Goal: Transaction & Acquisition: Book appointment/travel/reservation

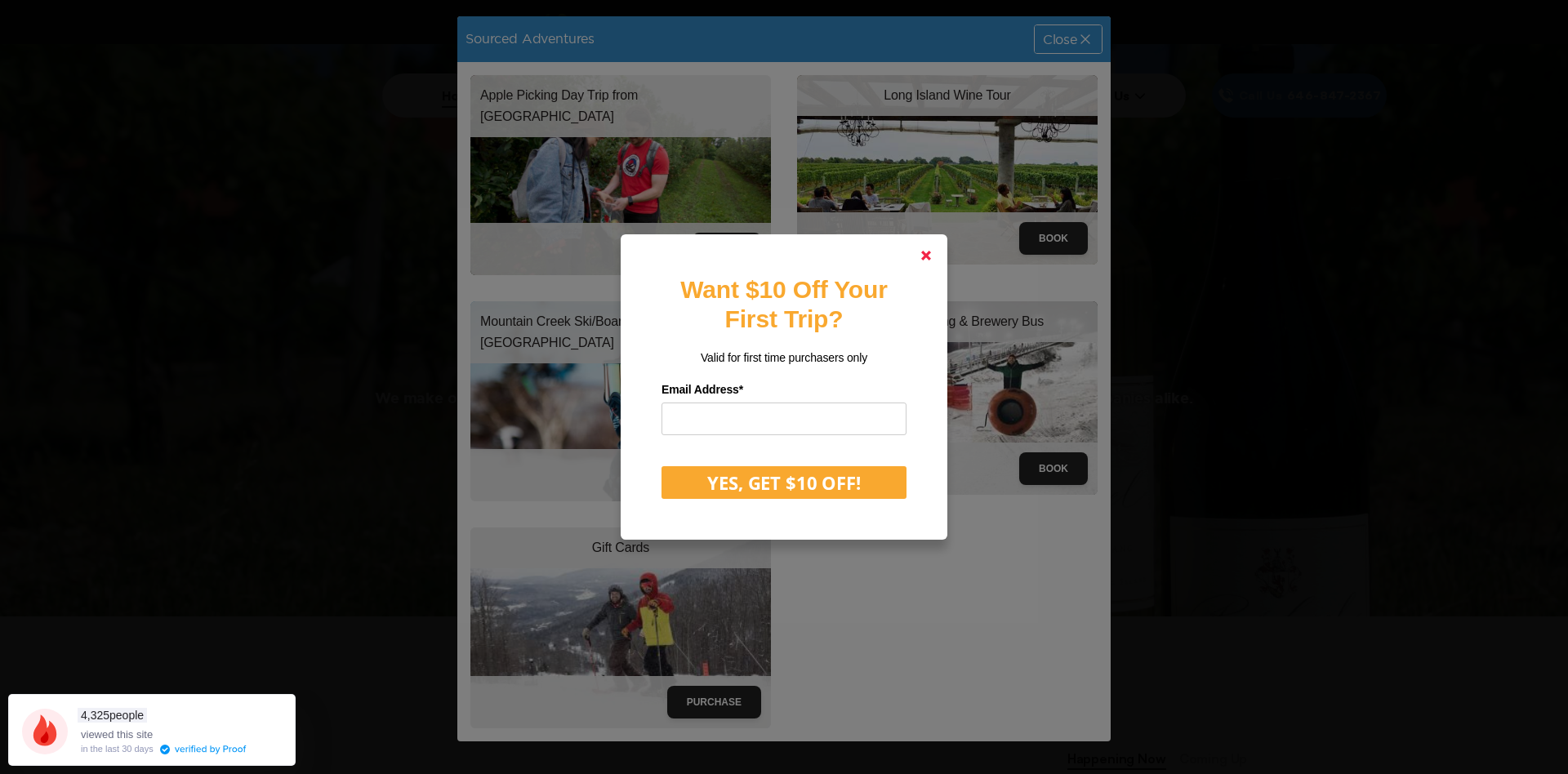
click at [922, 248] on link at bounding box center [926, 255] width 40 height 40
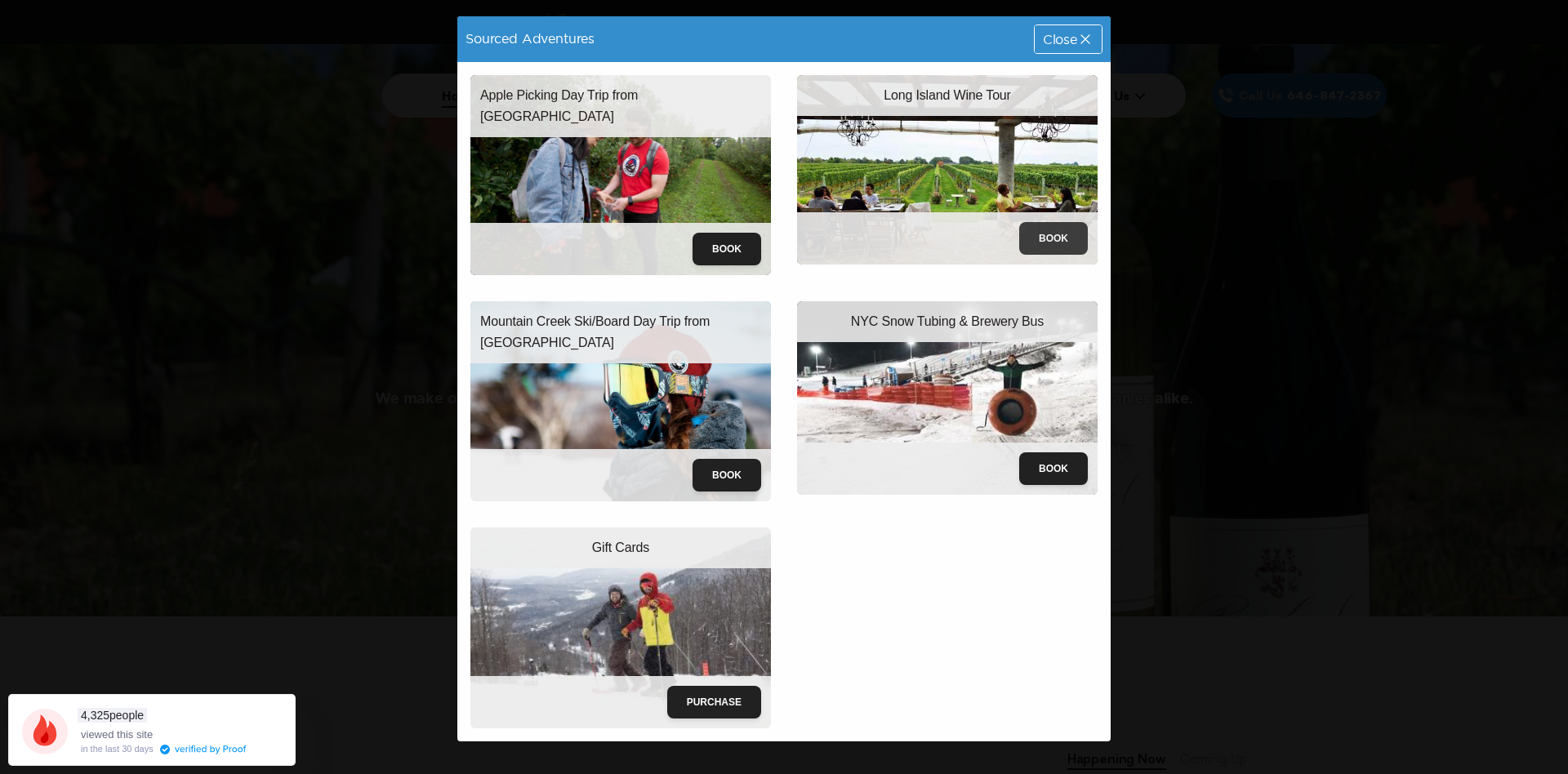
click at [1045, 231] on button "Book" at bounding box center [1053, 238] width 68 height 33
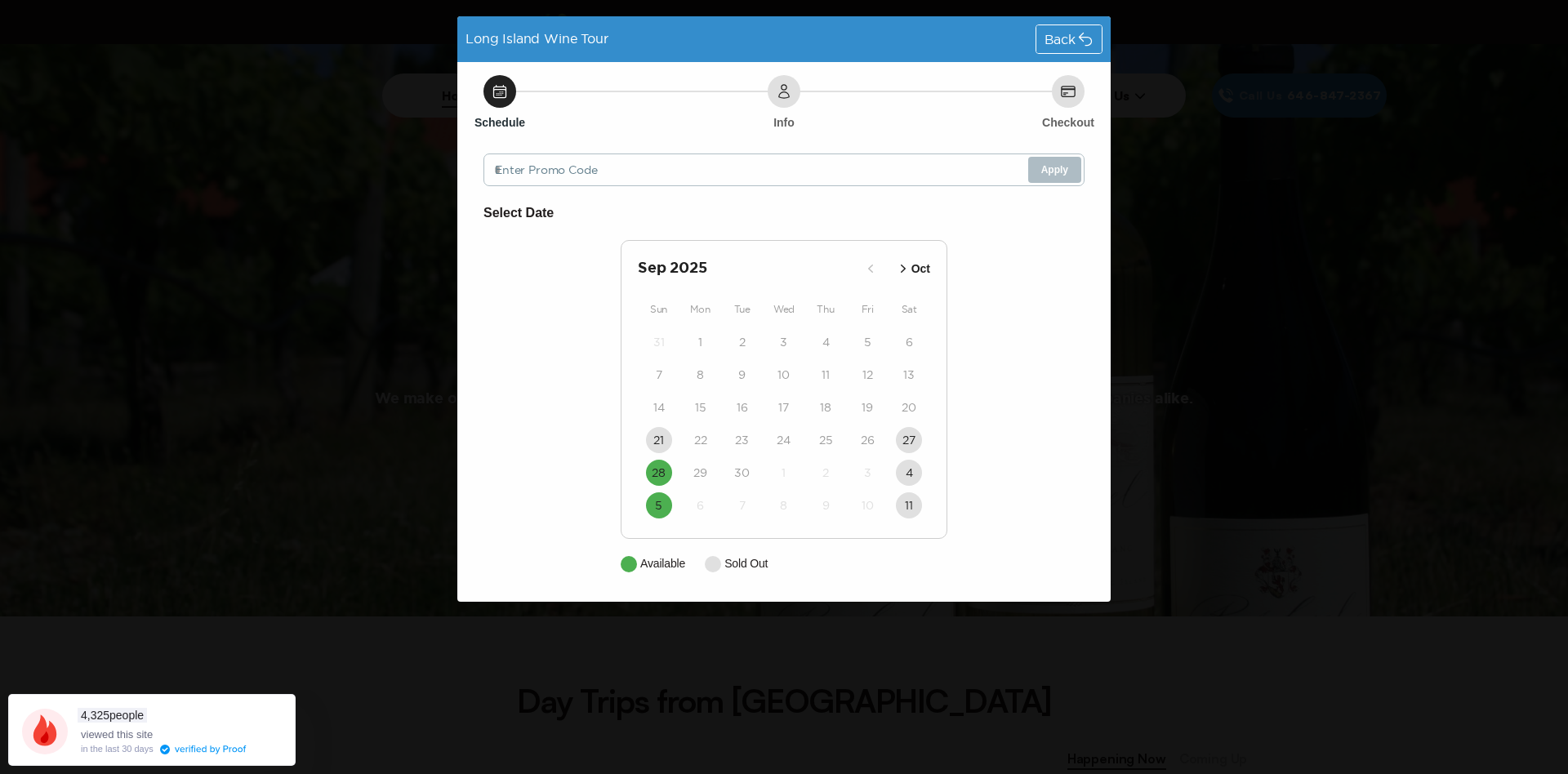
click at [905, 275] on icon "button" at bounding box center [903, 268] width 16 height 16
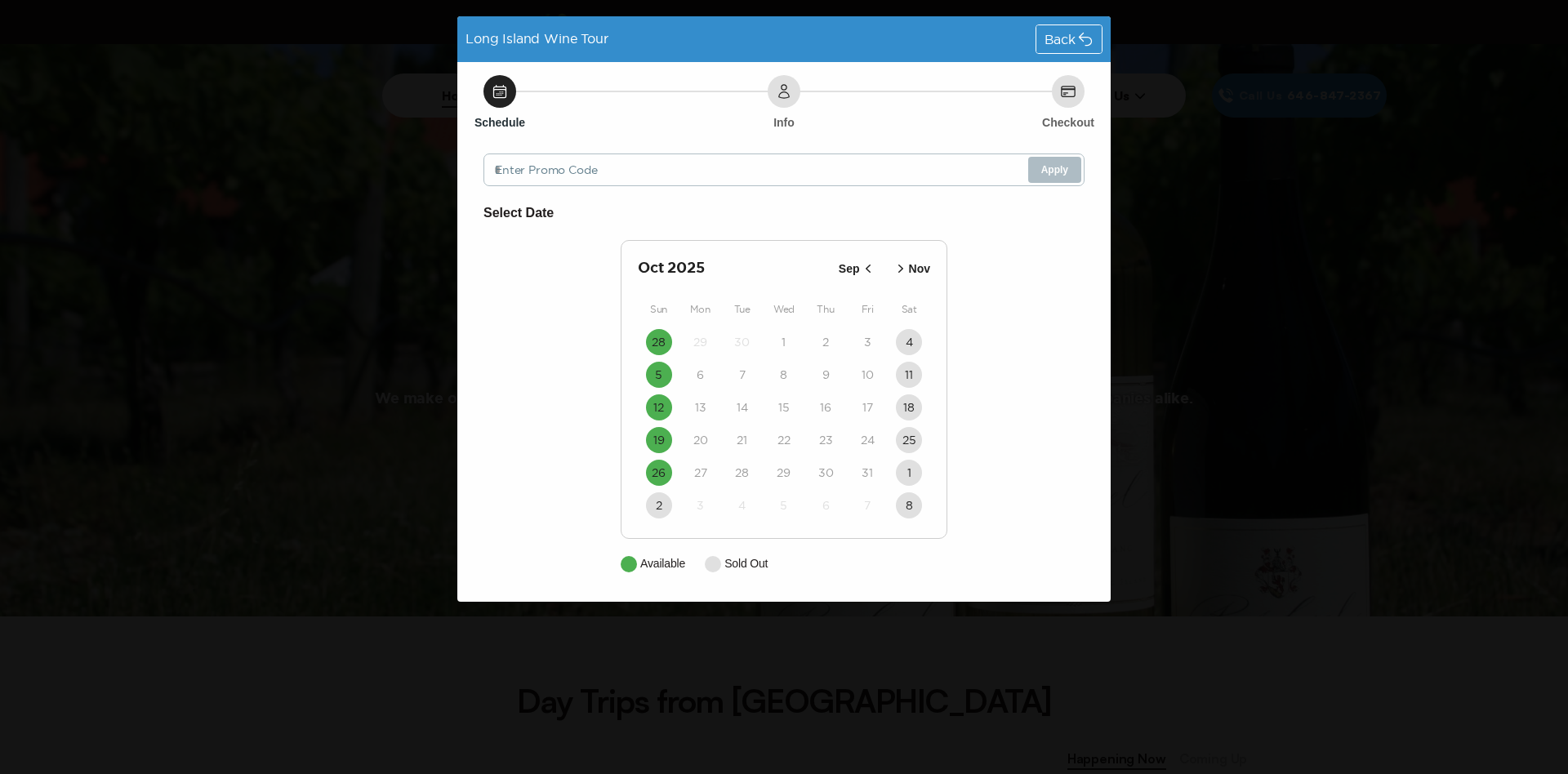
click at [1049, 37] on span "Back" at bounding box center [1060, 40] width 31 height 13
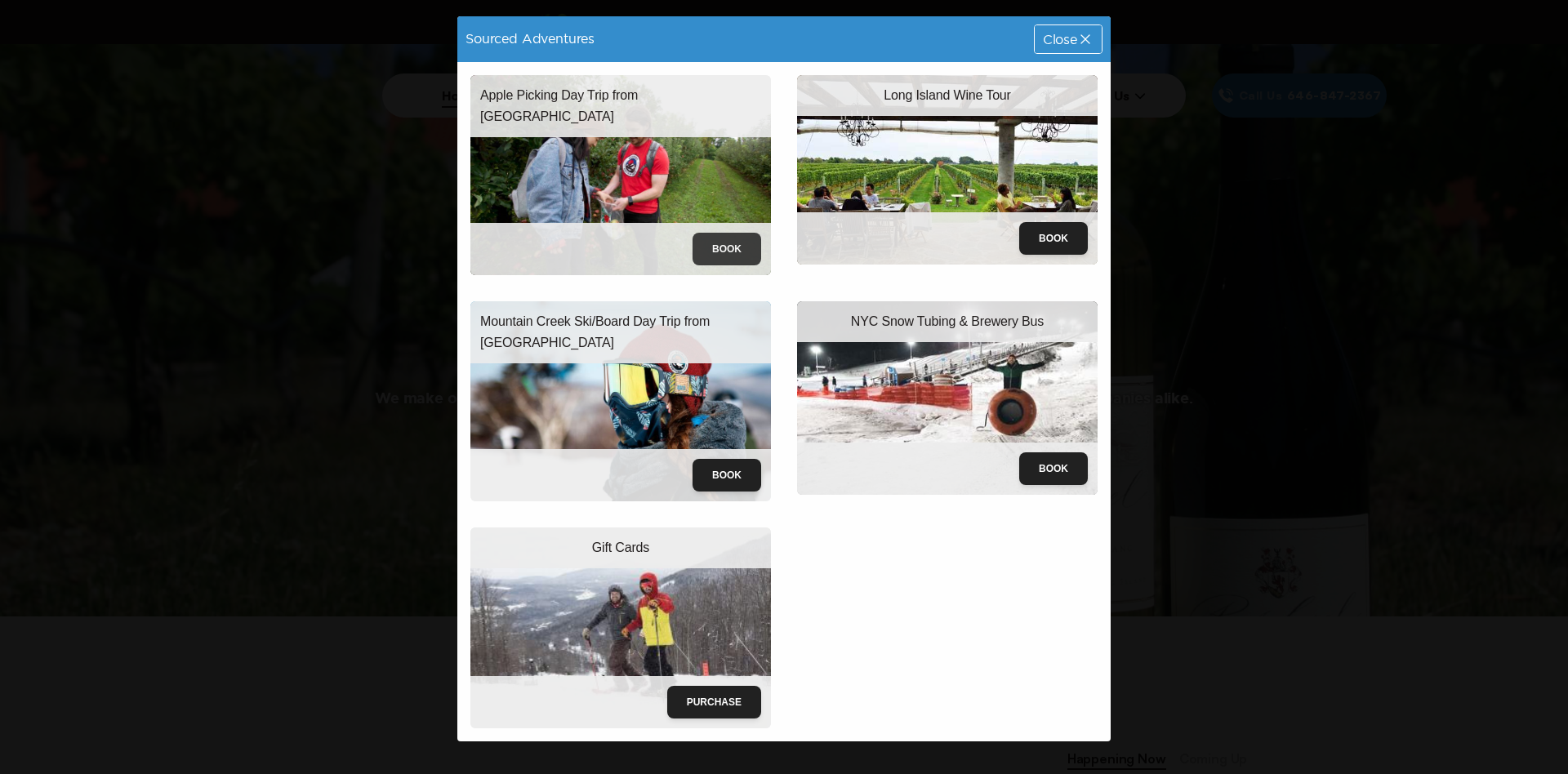
click at [745, 253] on button "Book" at bounding box center [726, 249] width 68 height 33
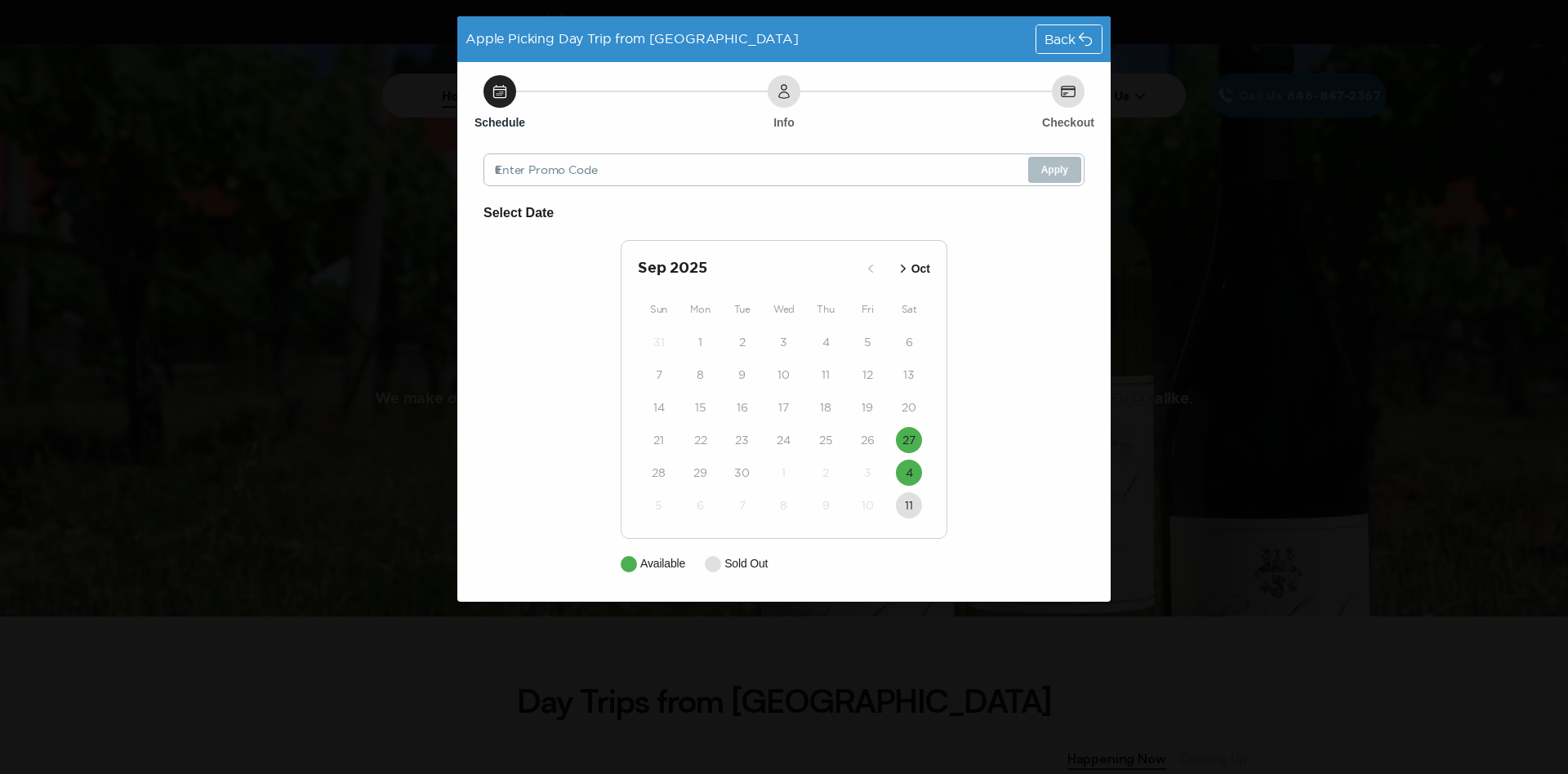
click at [894, 276] on button "Oct" at bounding box center [912, 269] width 45 height 27
click at [1363, 406] on div "Apple Picking Day Trip from NYC Back Schedule Info Checkout Enter Promo Code Ap…" at bounding box center [784, 387] width 1568 height 774
click at [1083, 45] on icon at bounding box center [1085, 39] width 16 height 16
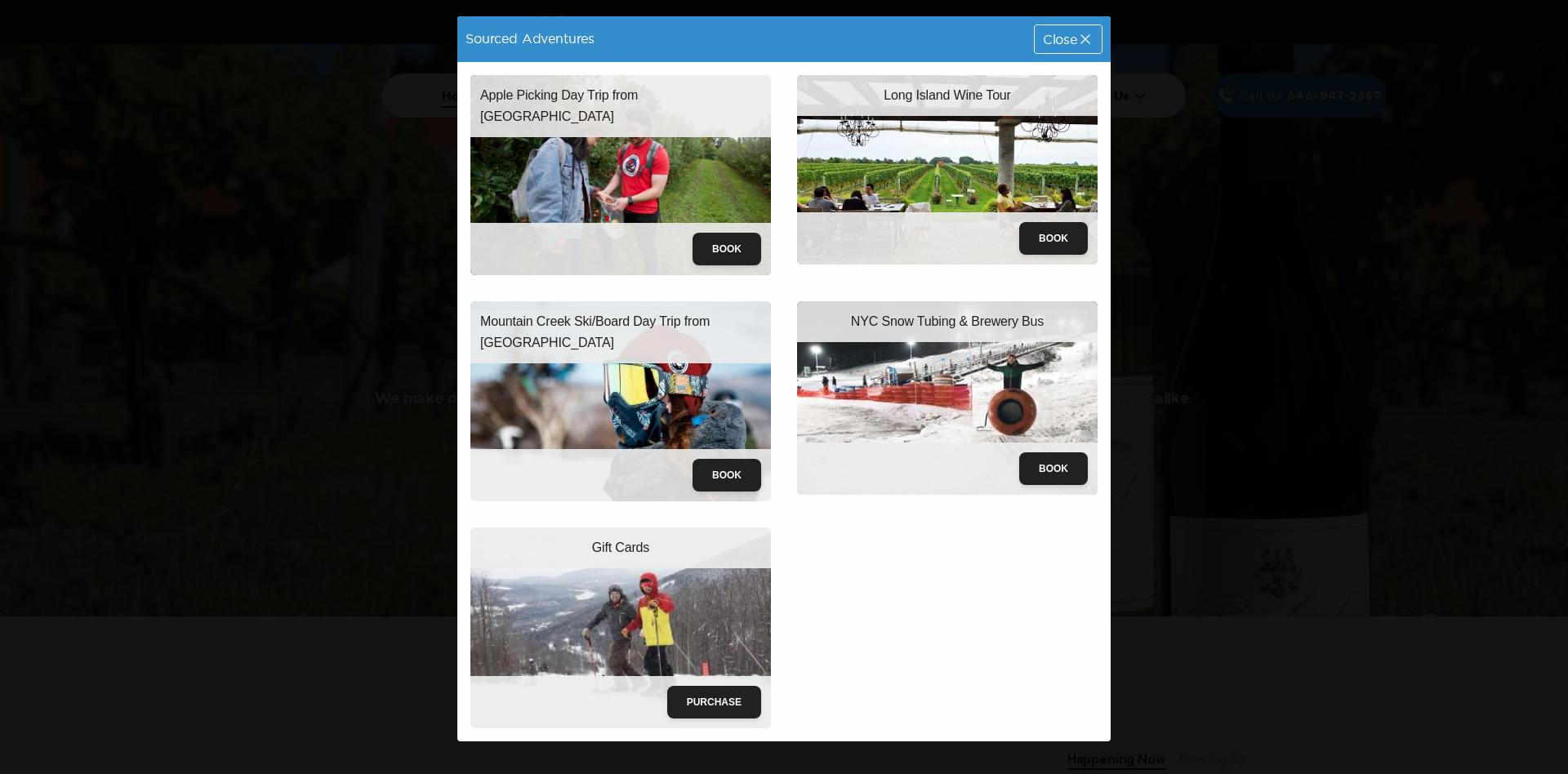
click at [1245, 572] on div "Sourced Adventures Close Apple Picking Day Trip from NYC Book Long Island Wine …" at bounding box center [784, 387] width 1568 height 774
click at [1092, 32] on icon at bounding box center [1085, 39] width 16 height 16
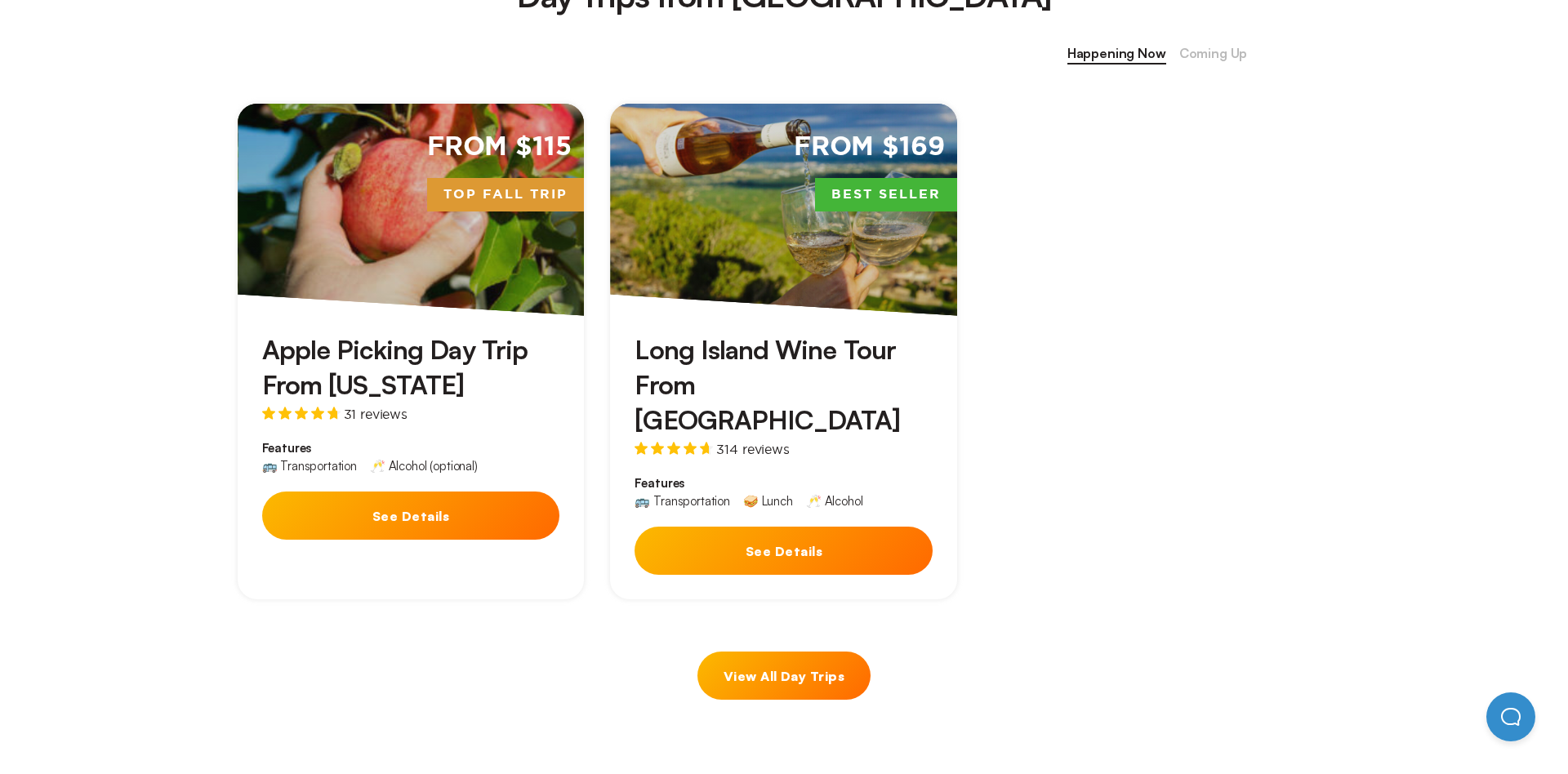
click at [772, 526] on button "See Details" at bounding box center [783, 550] width 298 height 48
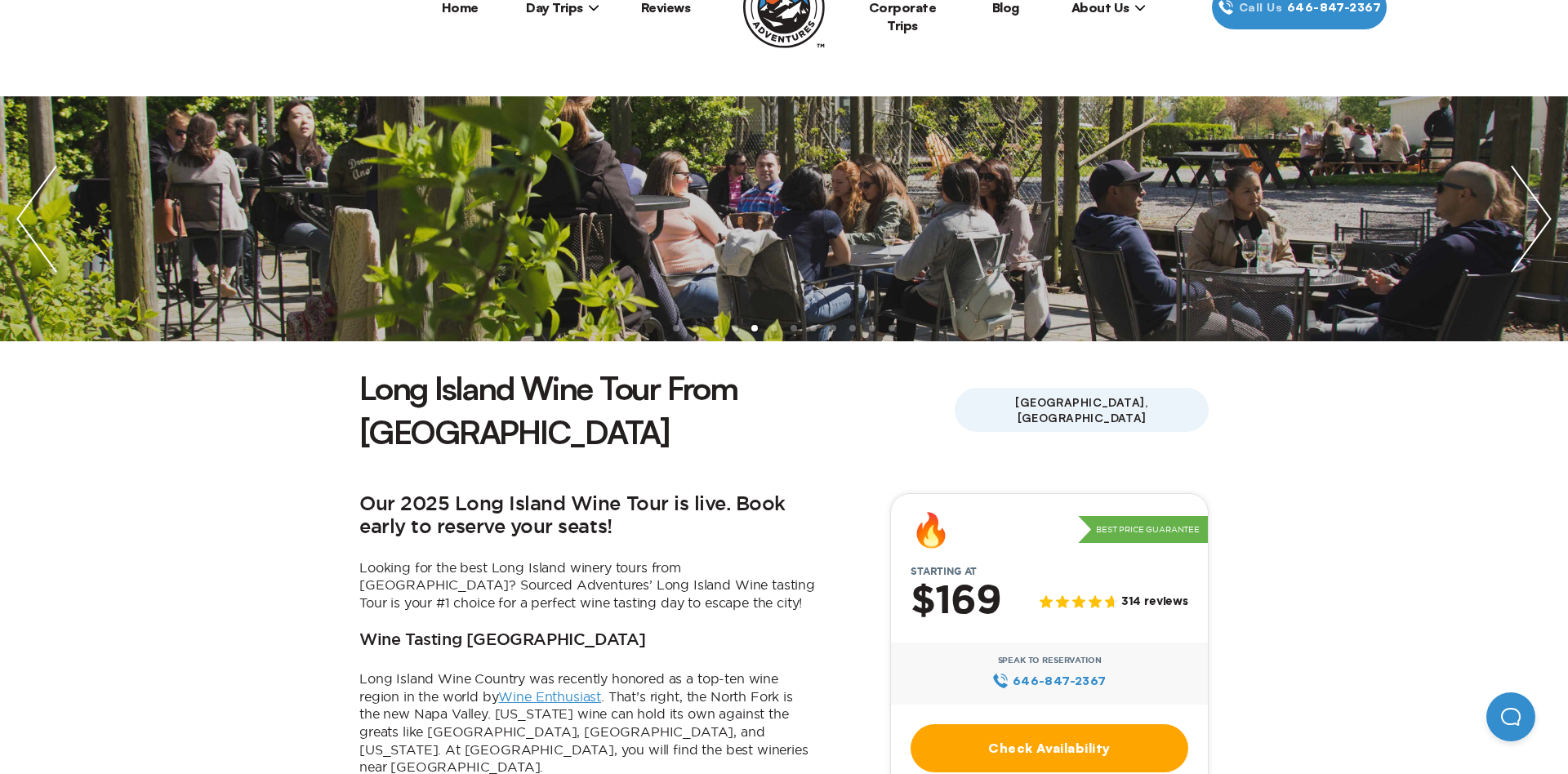
scroll to position [264, 0]
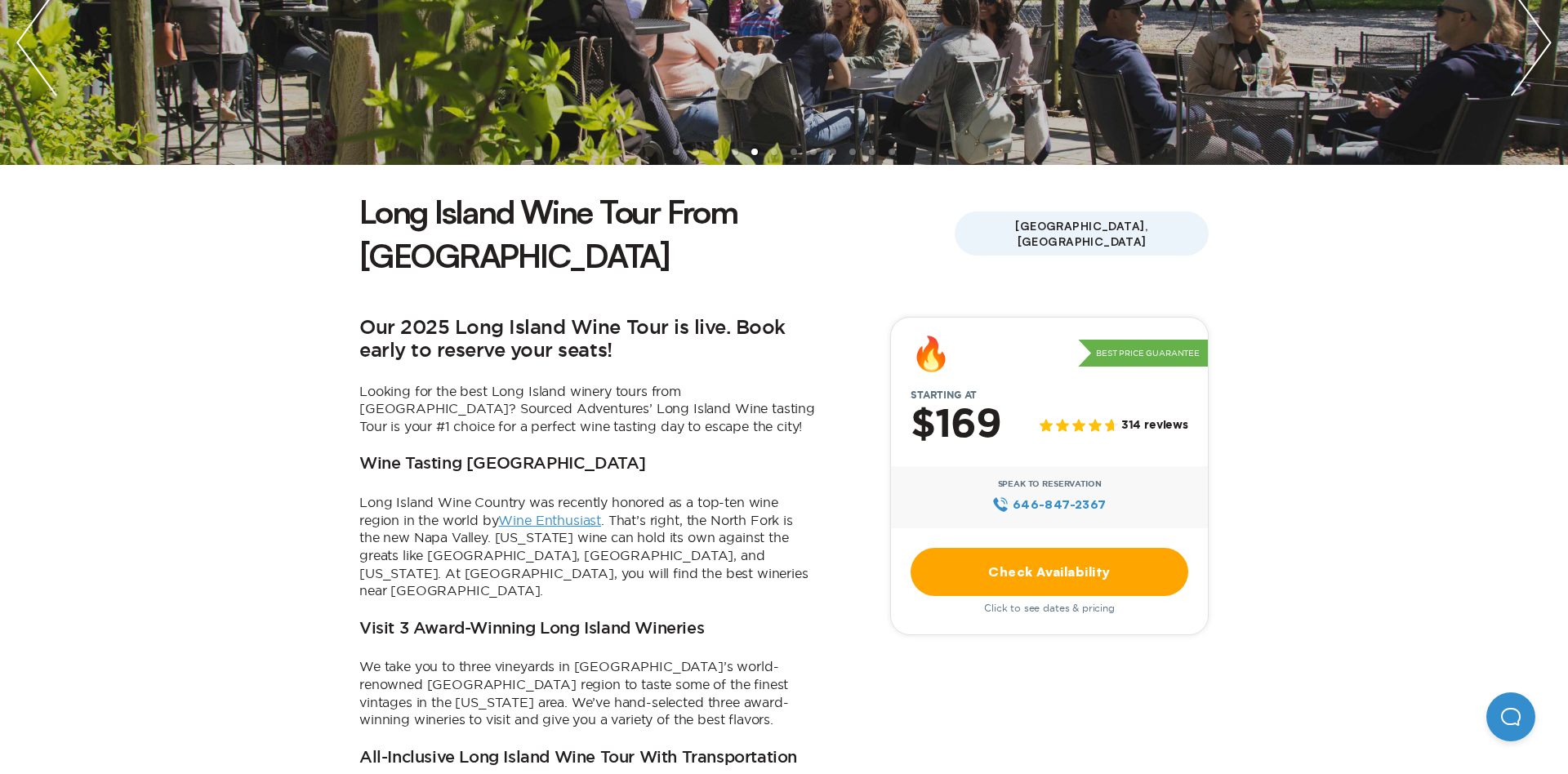
click at [1073, 547] on link "Check Availability" at bounding box center [1049, 572] width 278 height 48
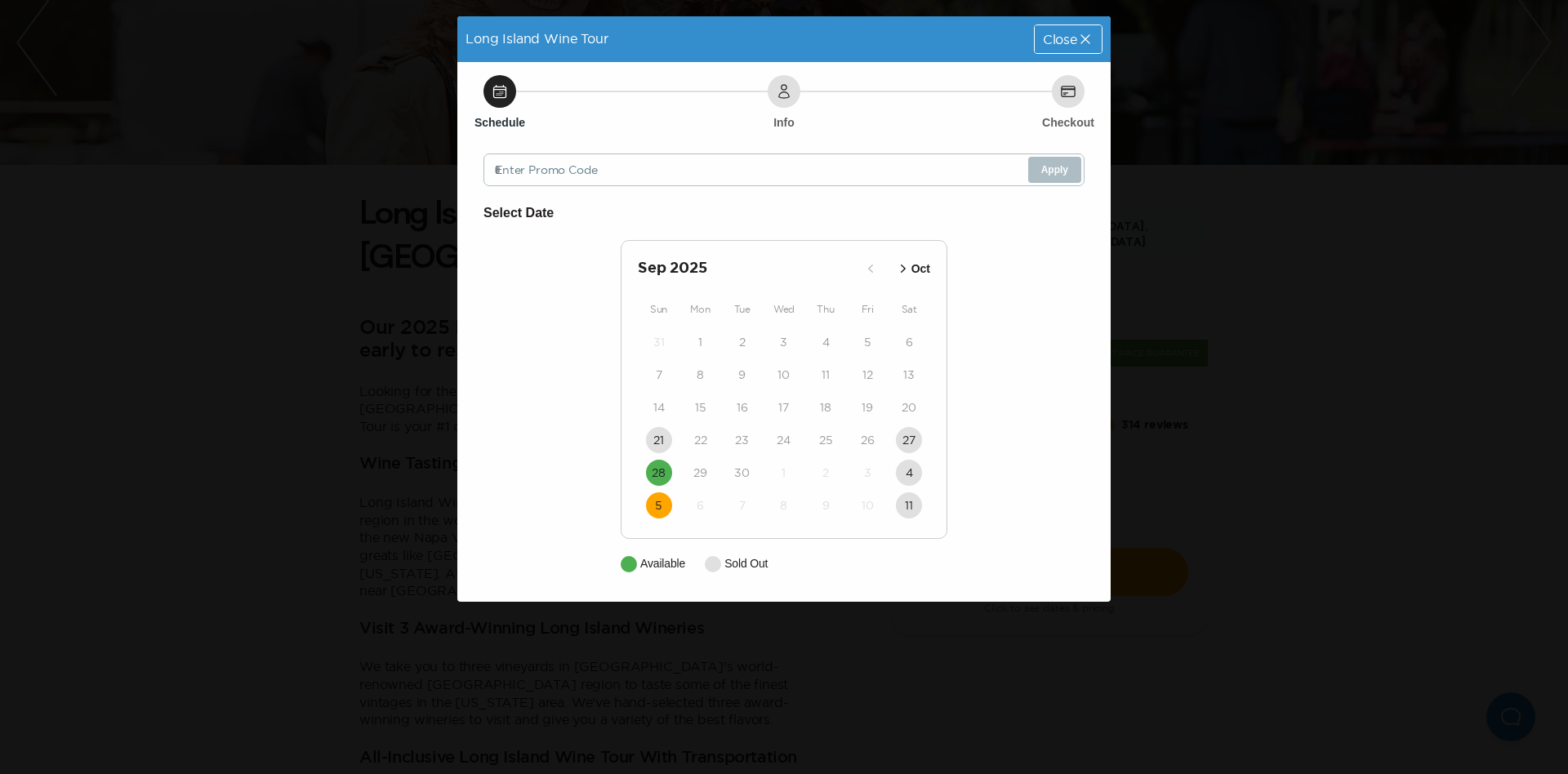
click at [665, 509] on button "5" at bounding box center [659, 505] width 26 height 26
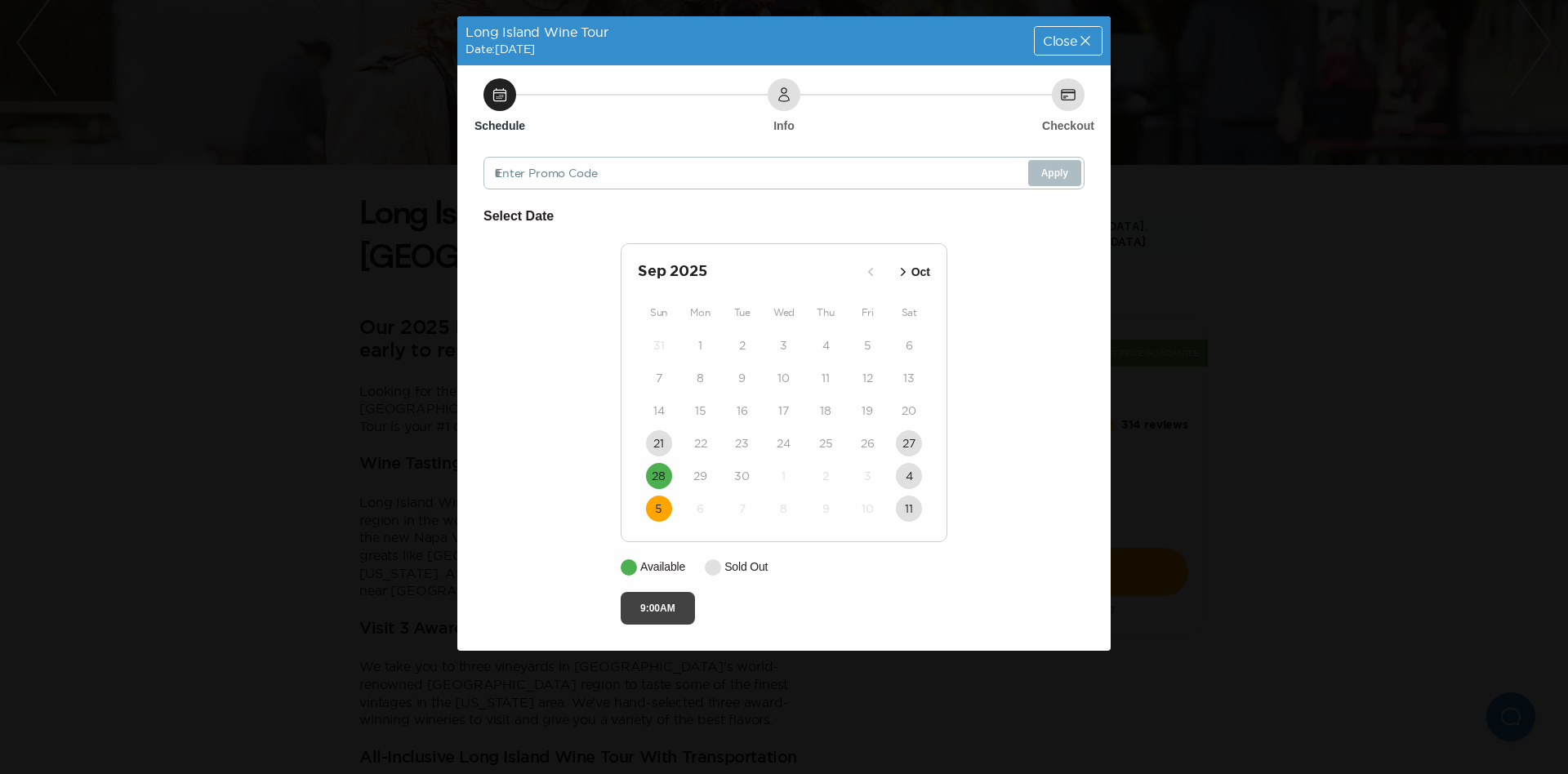
click at [648, 608] on button "9:00AM" at bounding box center [658, 608] width 74 height 33
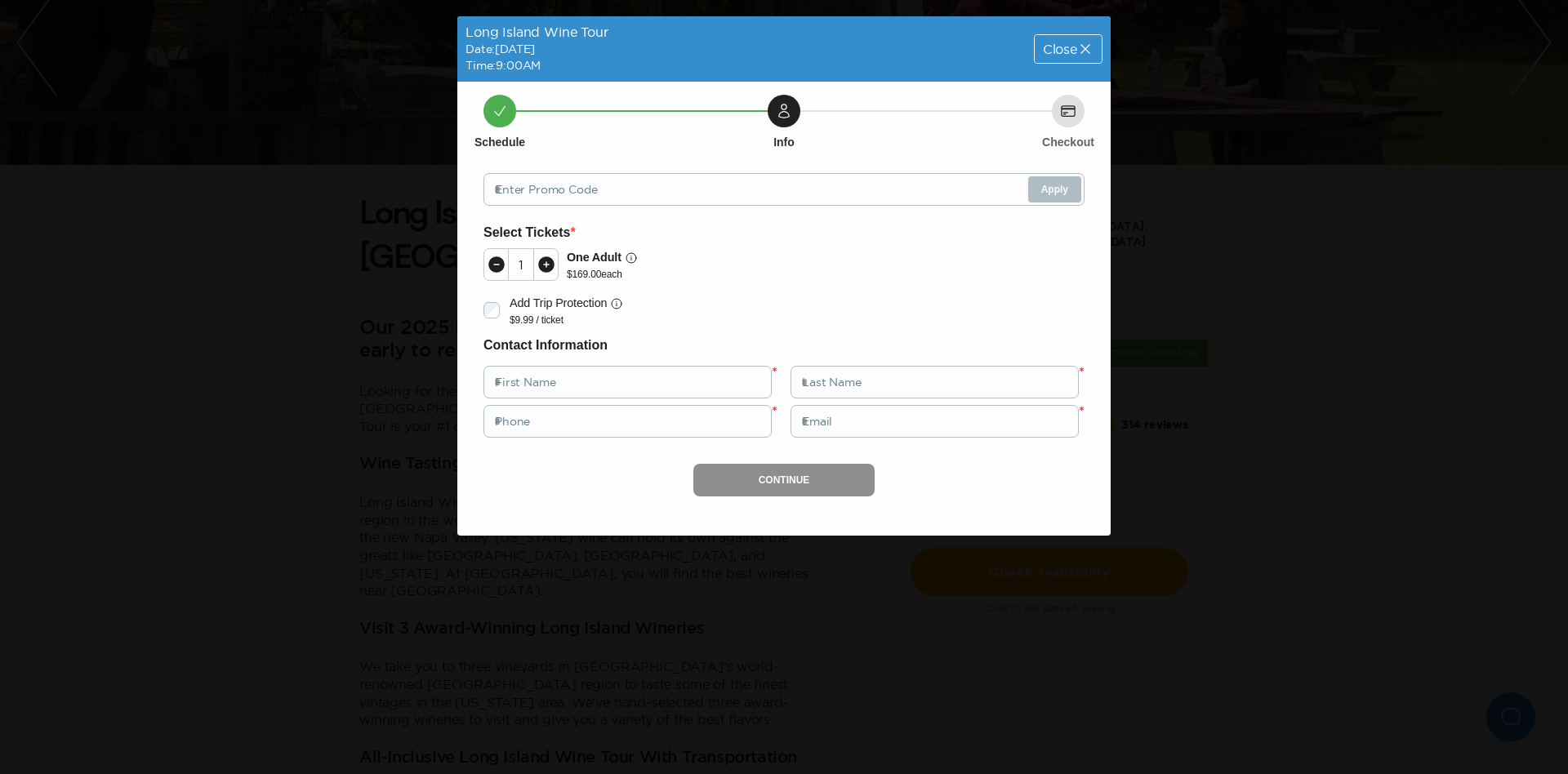
click at [1070, 46] on span "Close" at bounding box center [1061, 49] width 35 height 13
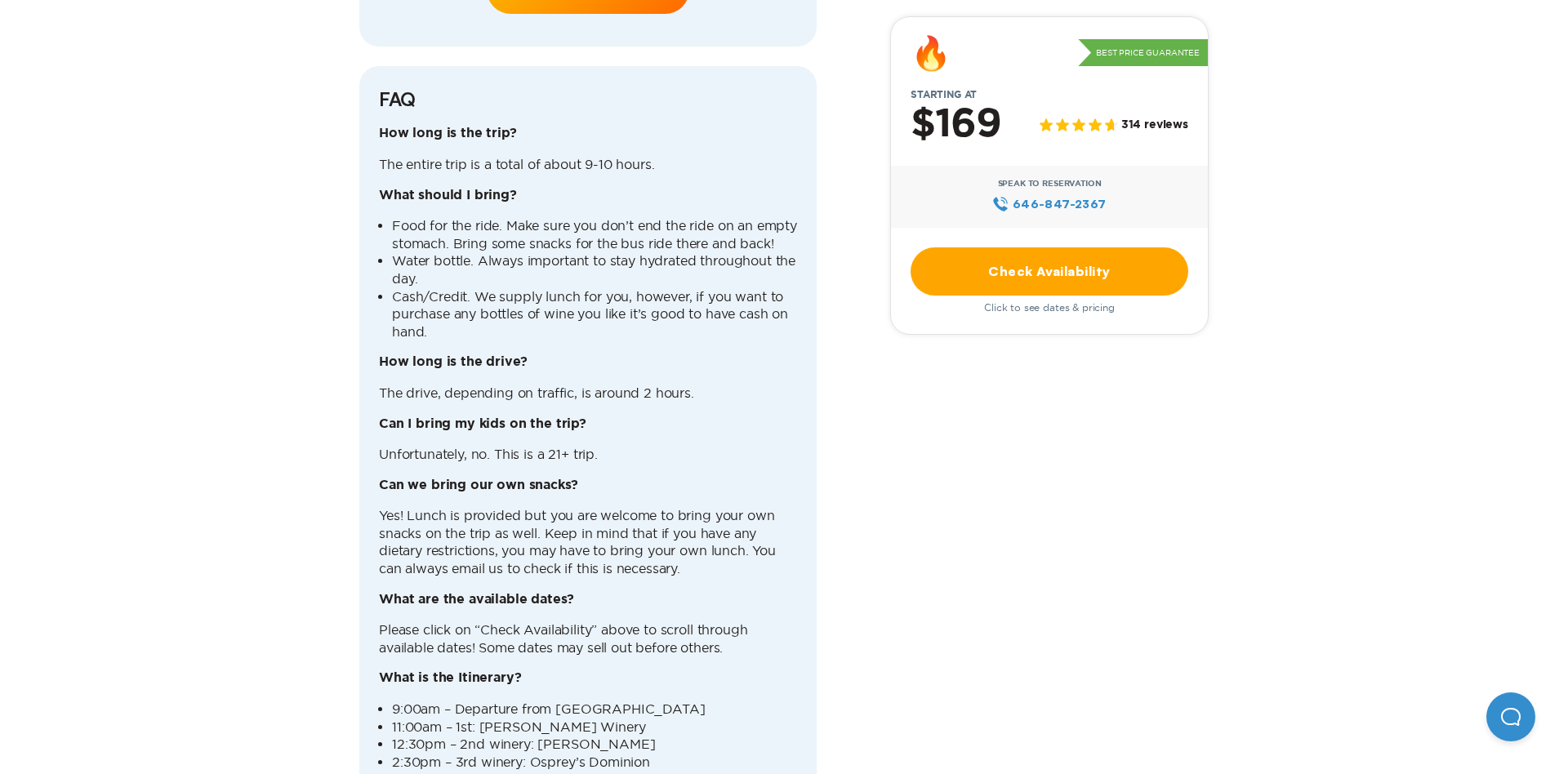
scroll to position [4144, 0]
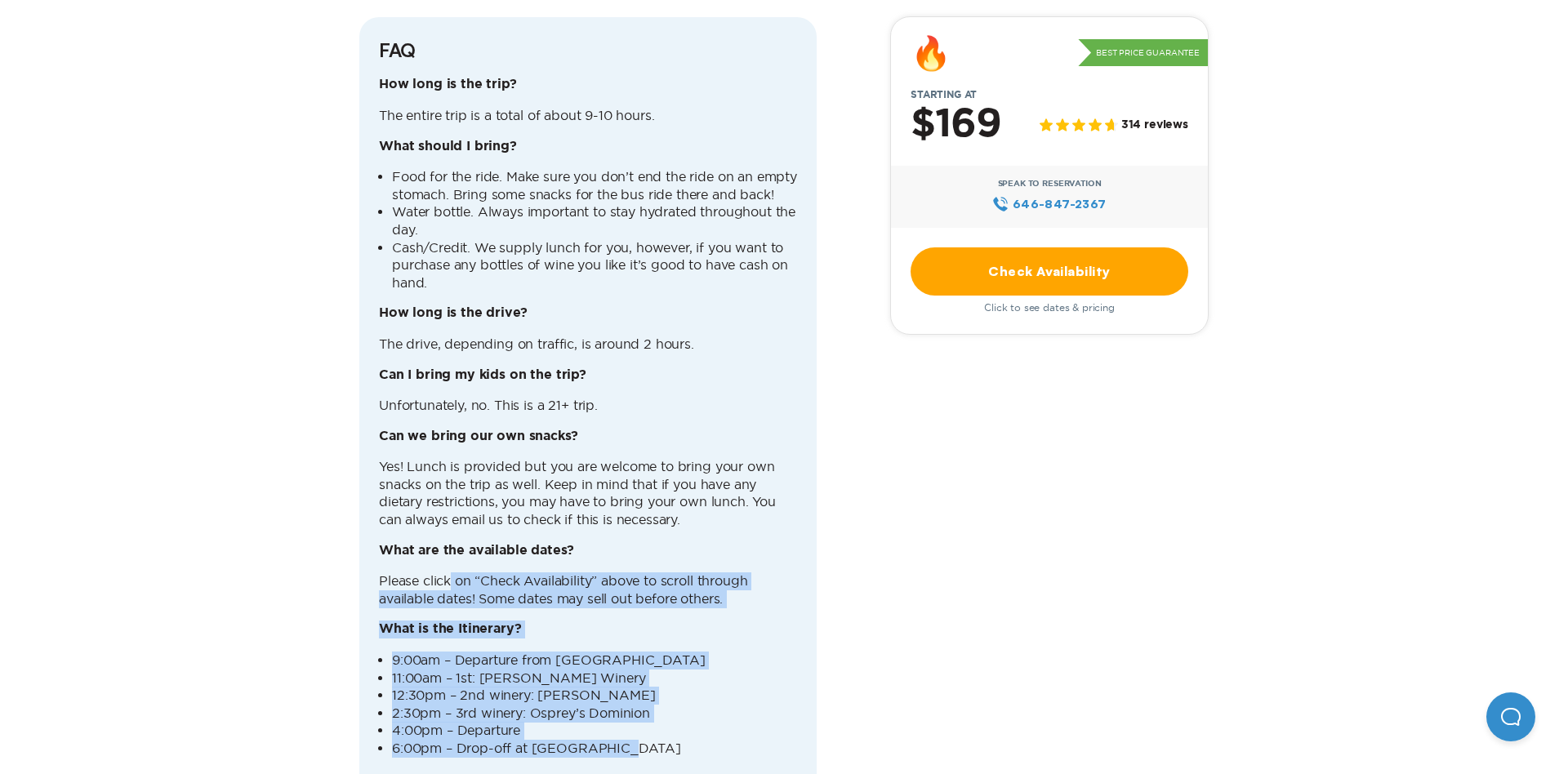
drag, startPoint x: 664, startPoint y: 591, endPoint x: 764, endPoint y: 696, distance: 145.0
click at [769, 707] on div "How long is the trip? The entire trip is a total of about 9-10 hours. What shou…" at bounding box center [588, 440] width 419 height 729
click at [763, 722] on li "4:00pm – Departure" at bounding box center [595, 731] width 405 height 18
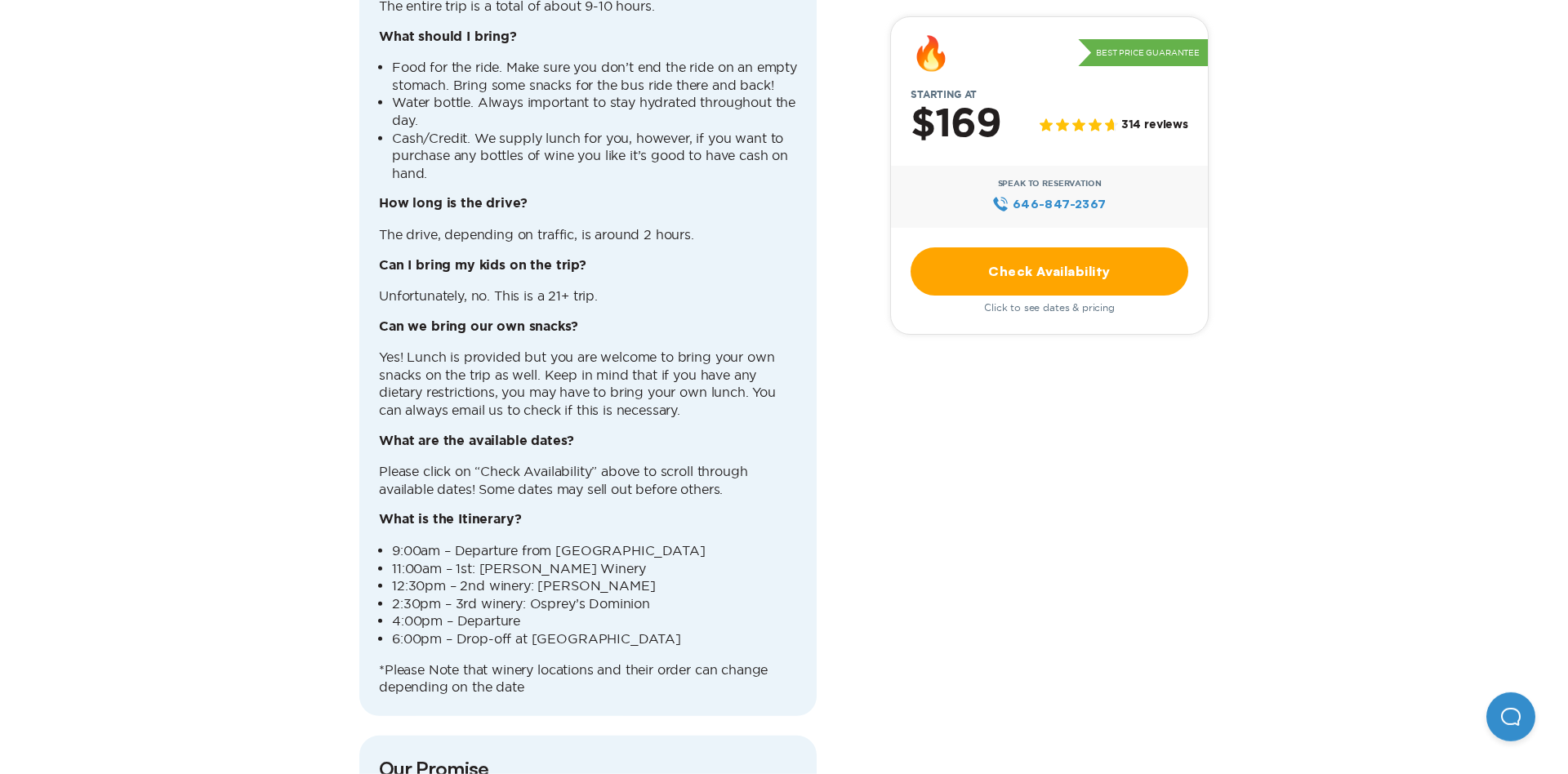
scroll to position [4320, 0]
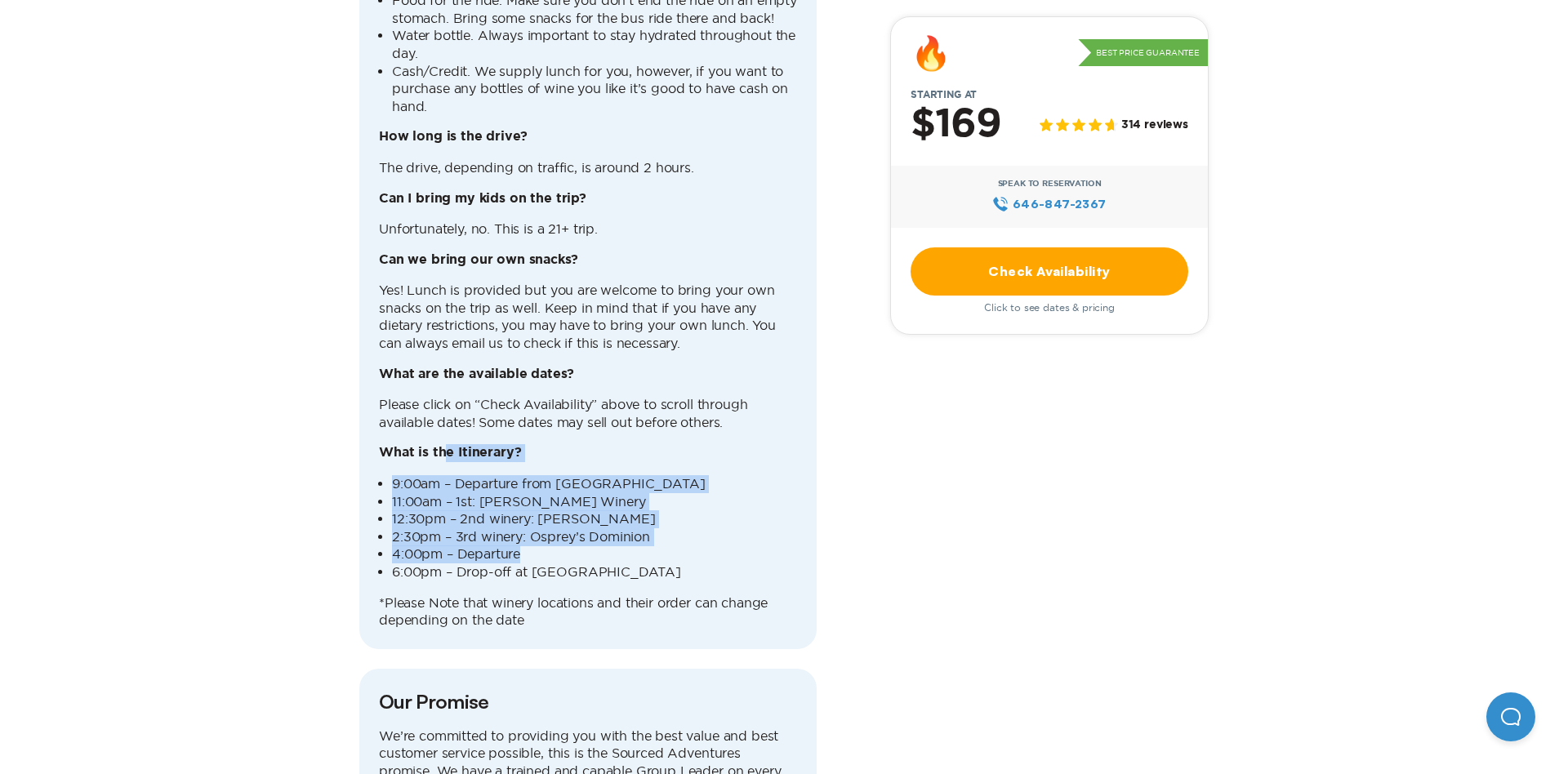
drag, startPoint x: 515, startPoint y: 489, endPoint x: 449, endPoint y: 404, distance: 107.6
click at [446, 410] on div "How long is the trip? The entire trip is a total of about 9-10 hours. What shou…" at bounding box center [588, 264] width 419 height 729
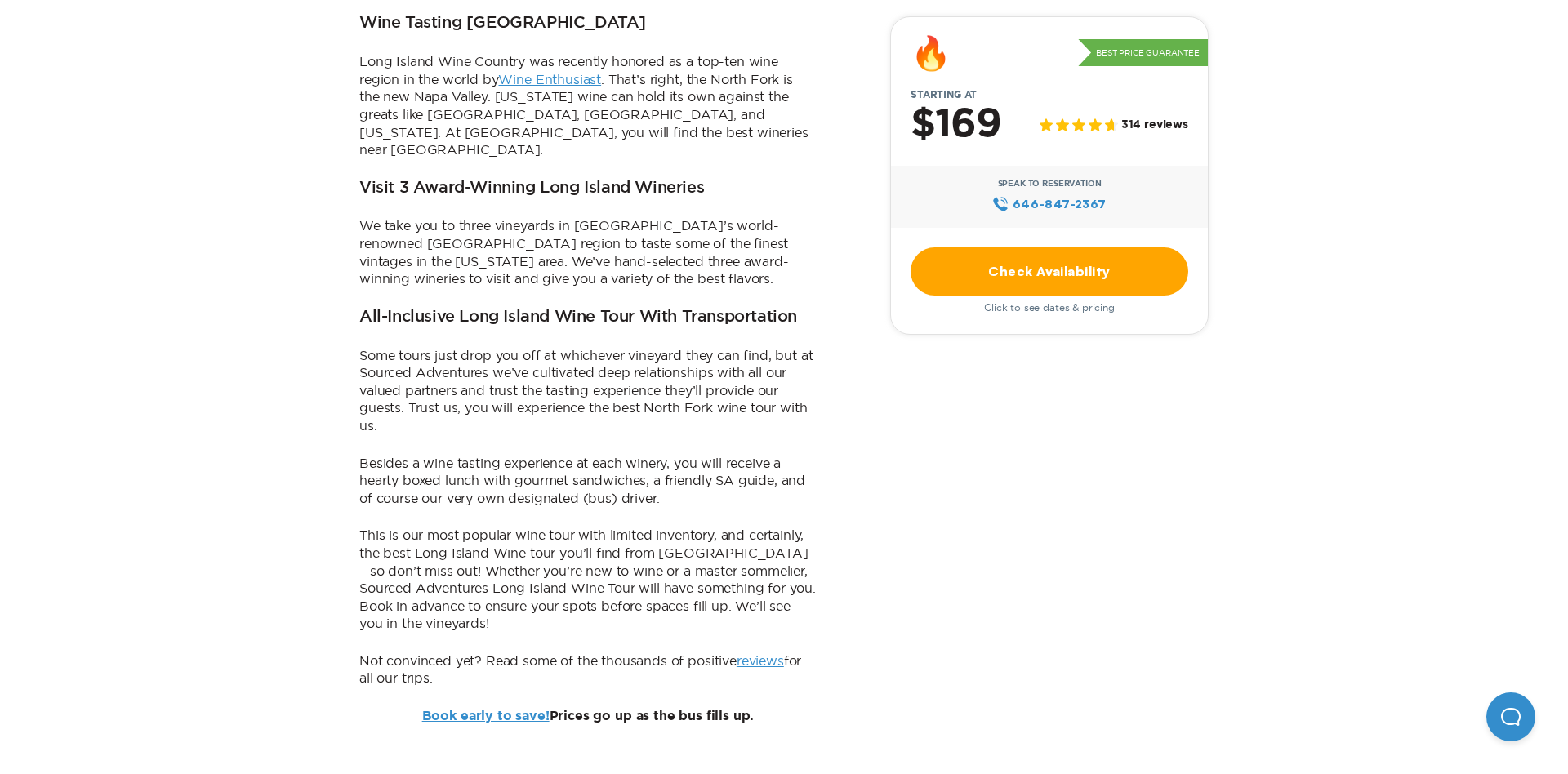
scroll to position [0, 0]
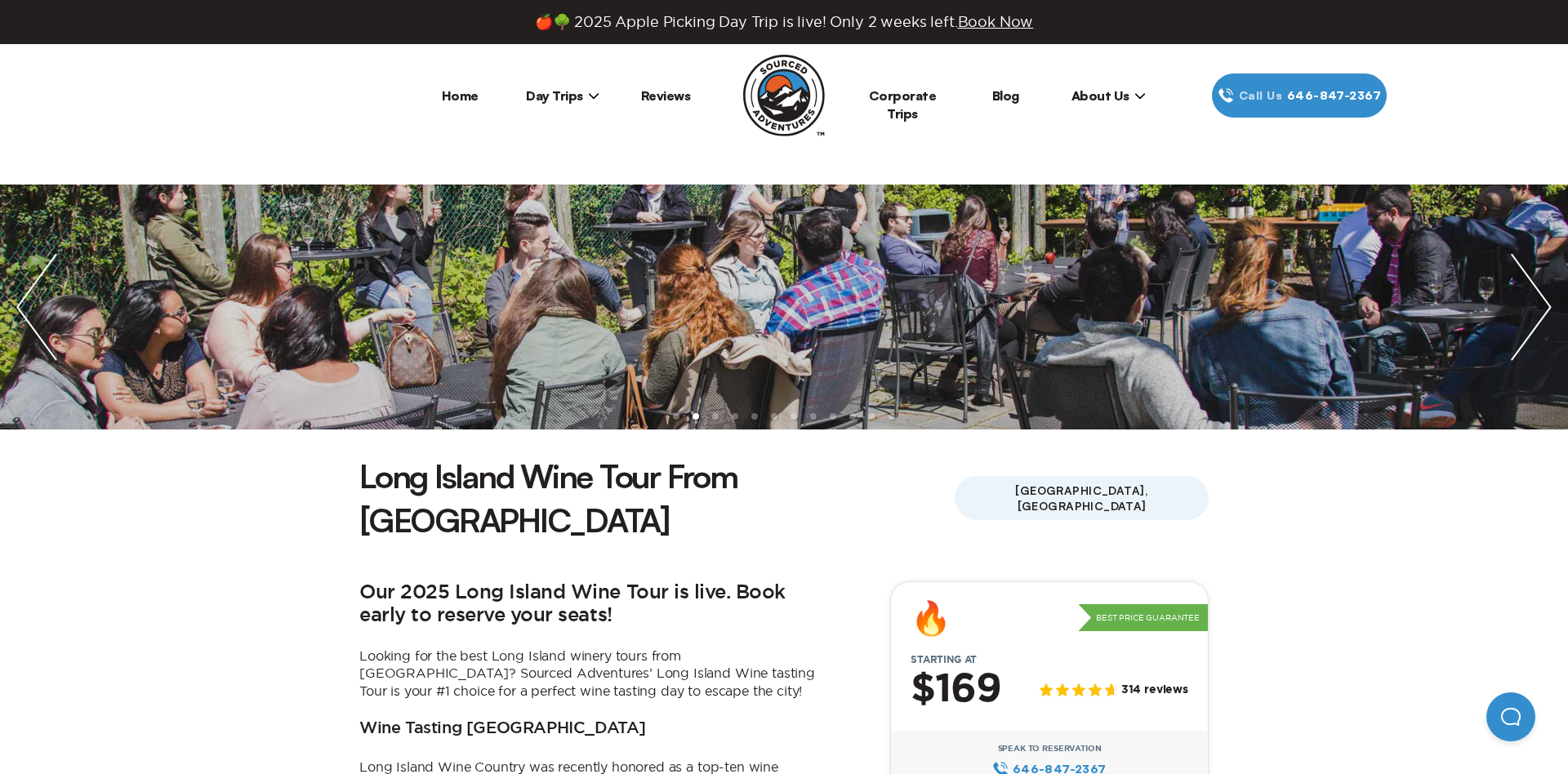
click at [572, 89] on span "Day Trips" at bounding box center [562, 95] width 73 height 16
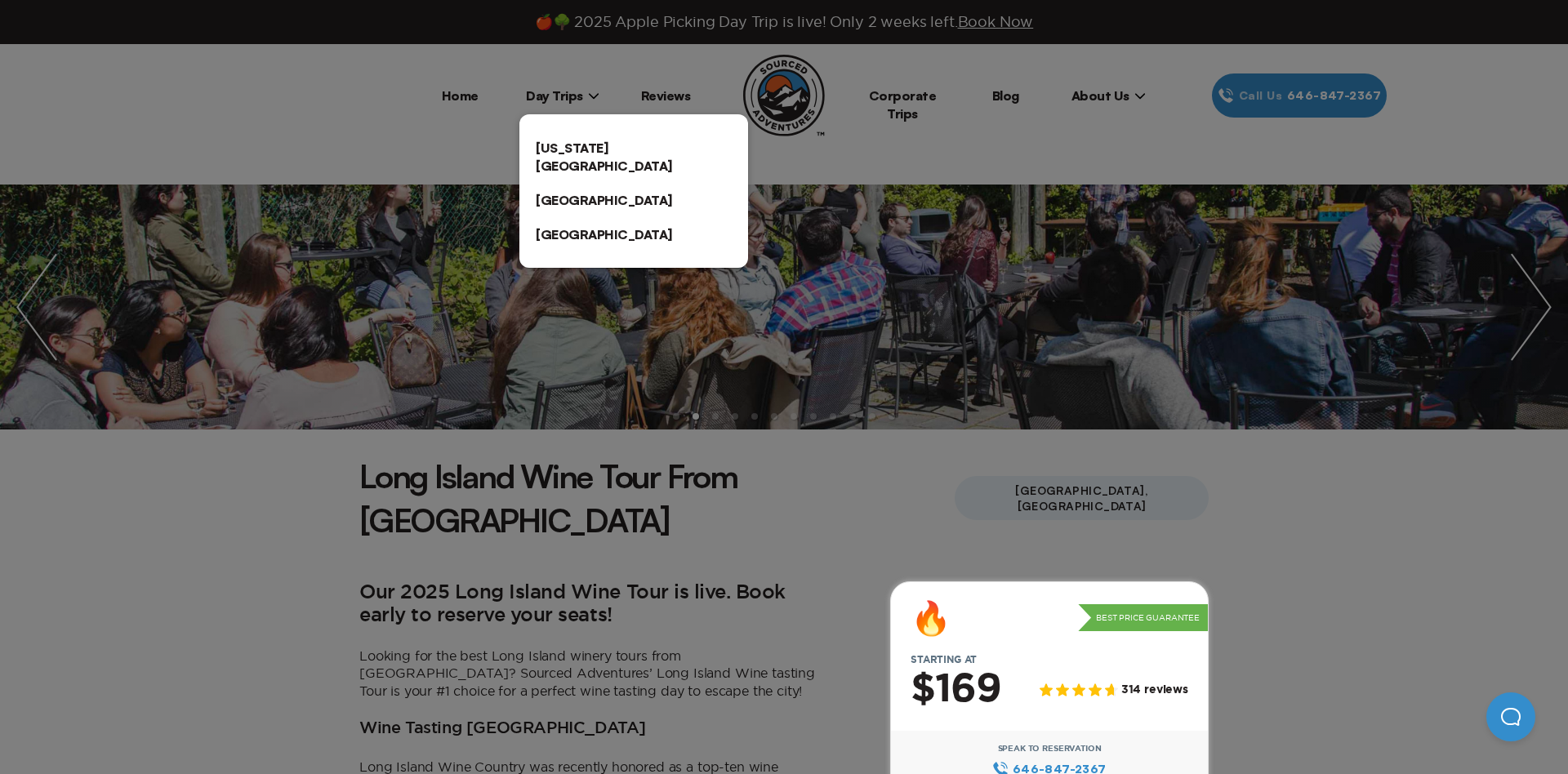
click at [1169, 162] on div at bounding box center [784, 387] width 1568 height 774
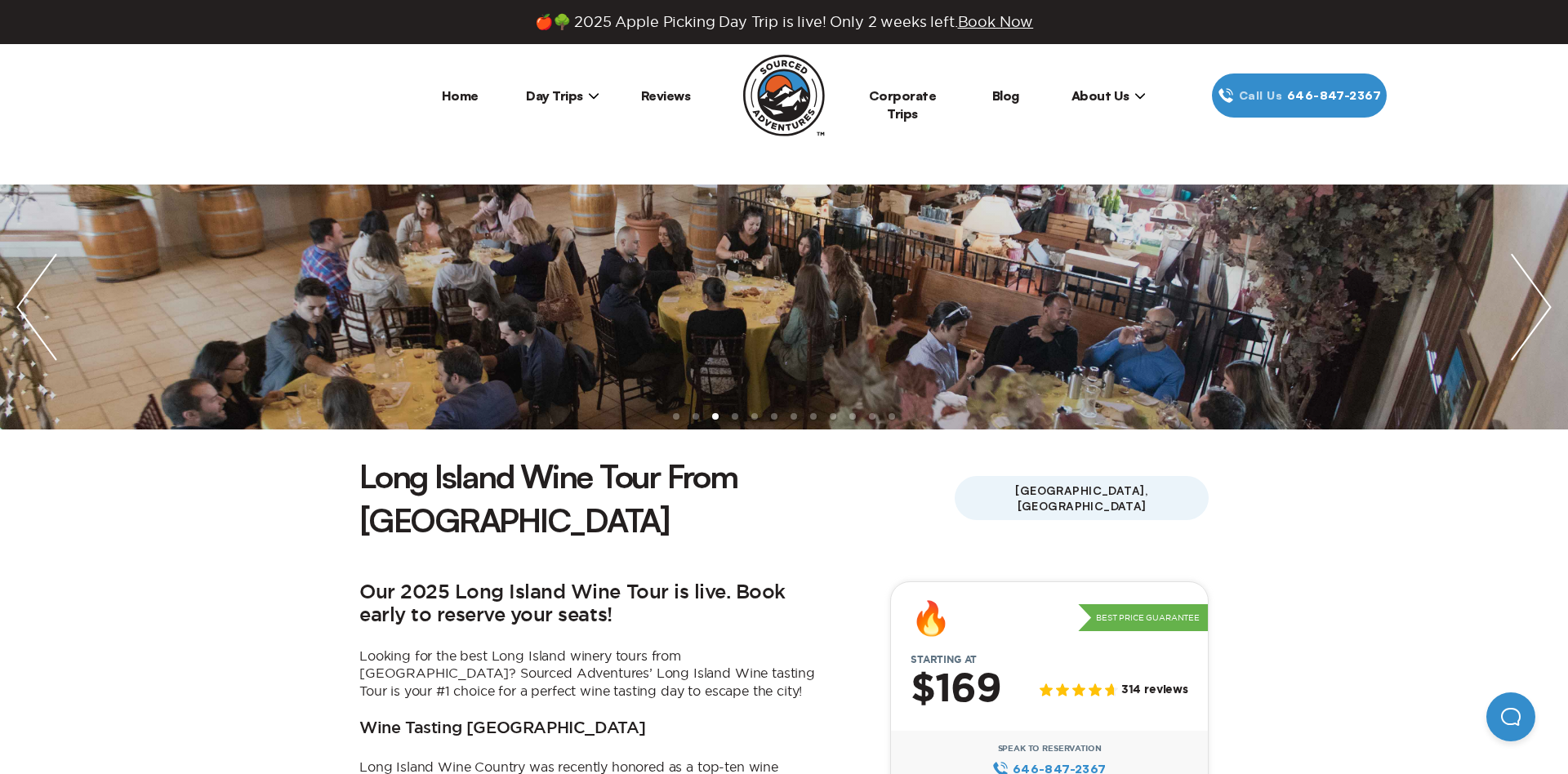
click at [580, 97] on span "Day Trips" at bounding box center [562, 95] width 73 height 16
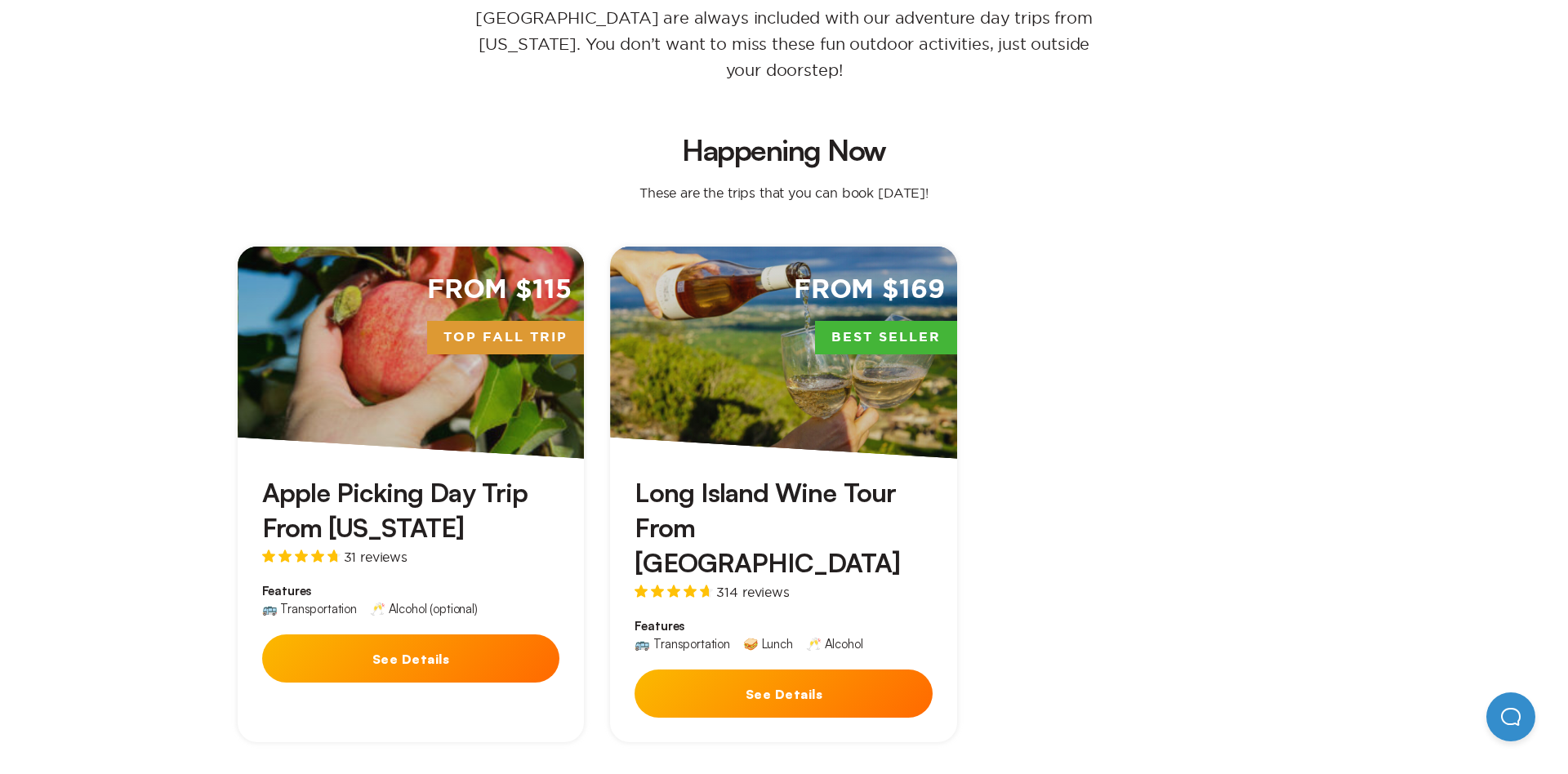
click at [452, 339] on div "From $115 Top Fall Trip" at bounding box center [411, 353] width 347 height 212
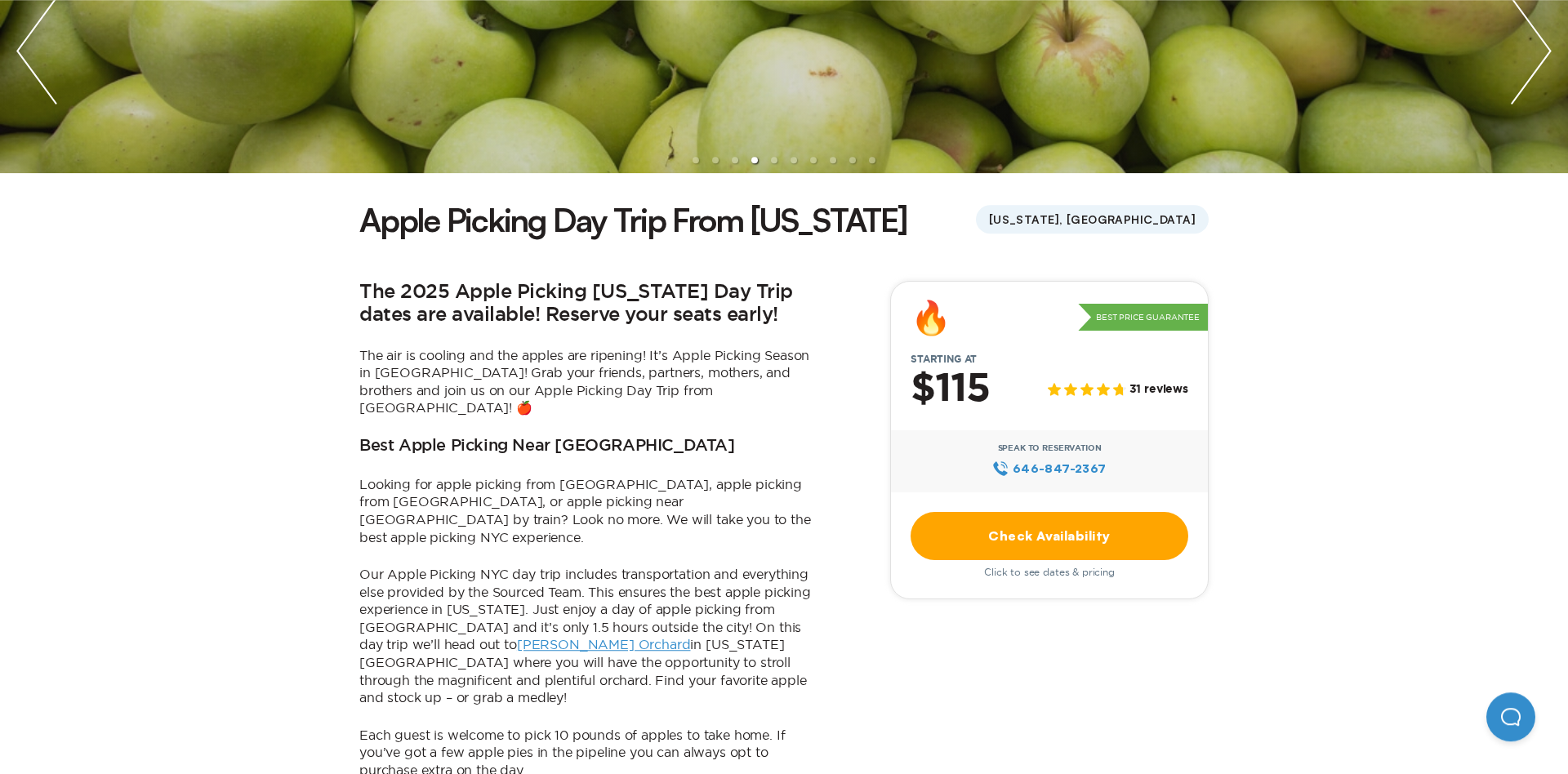
scroll to position [264, 0]
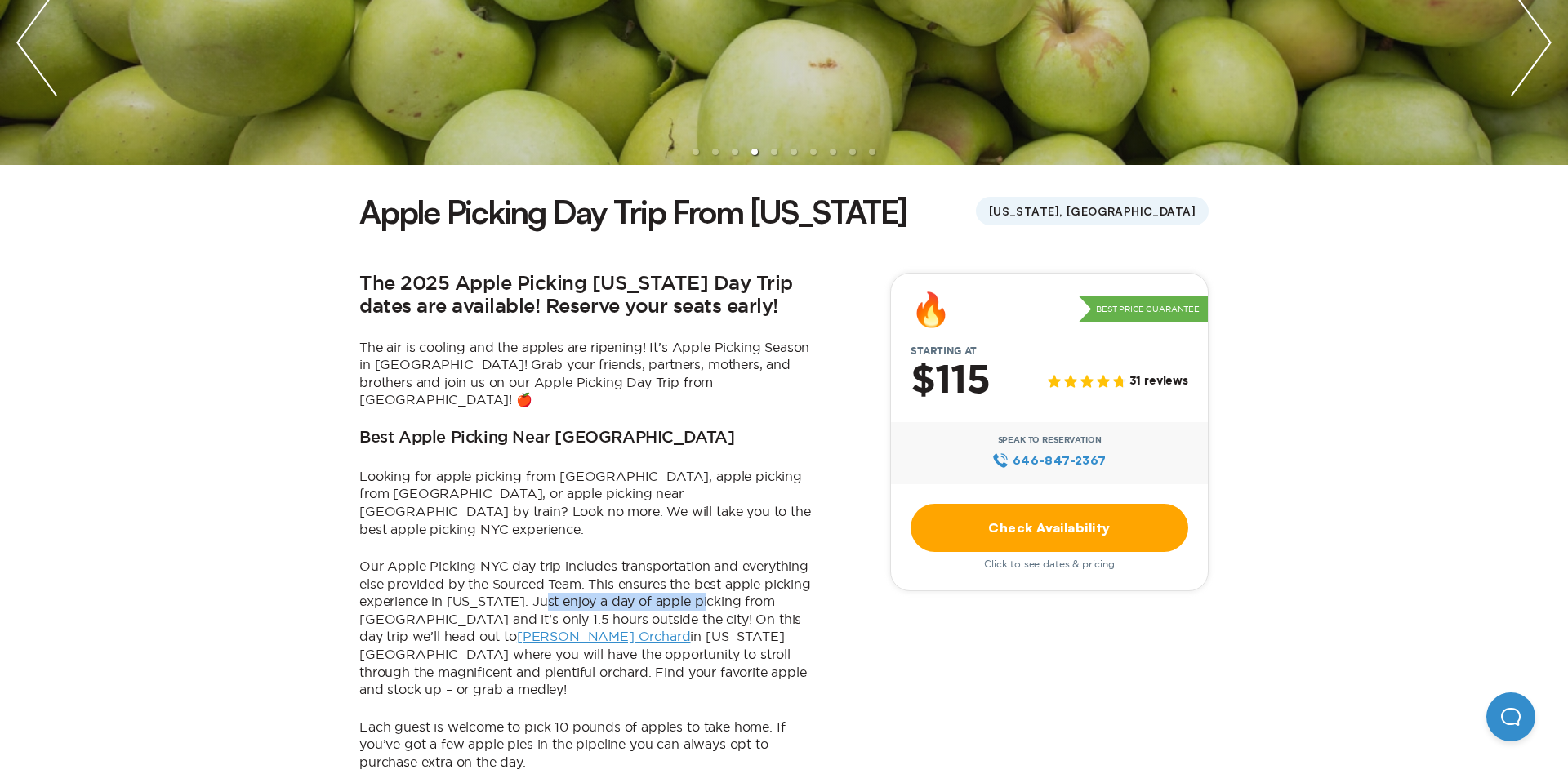
drag, startPoint x: 696, startPoint y: 570, endPoint x: 705, endPoint y: 571, distance: 9.1
click at [705, 571] on p "Our Apple Picking NYC day trip includes transportation and everything else prov…" at bounding box center [588, 627] width 457 height 142
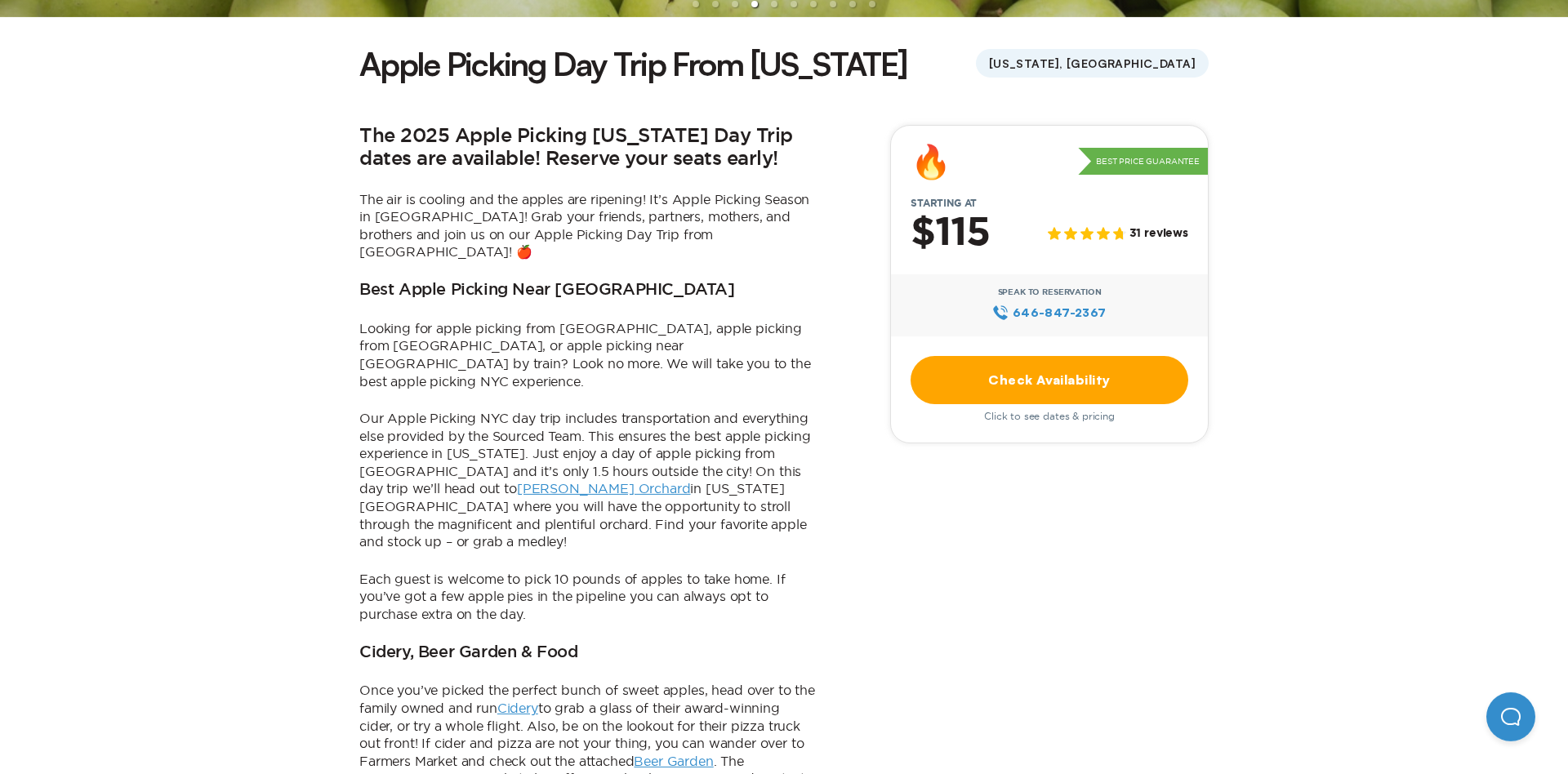
scroll to position [440, 0]
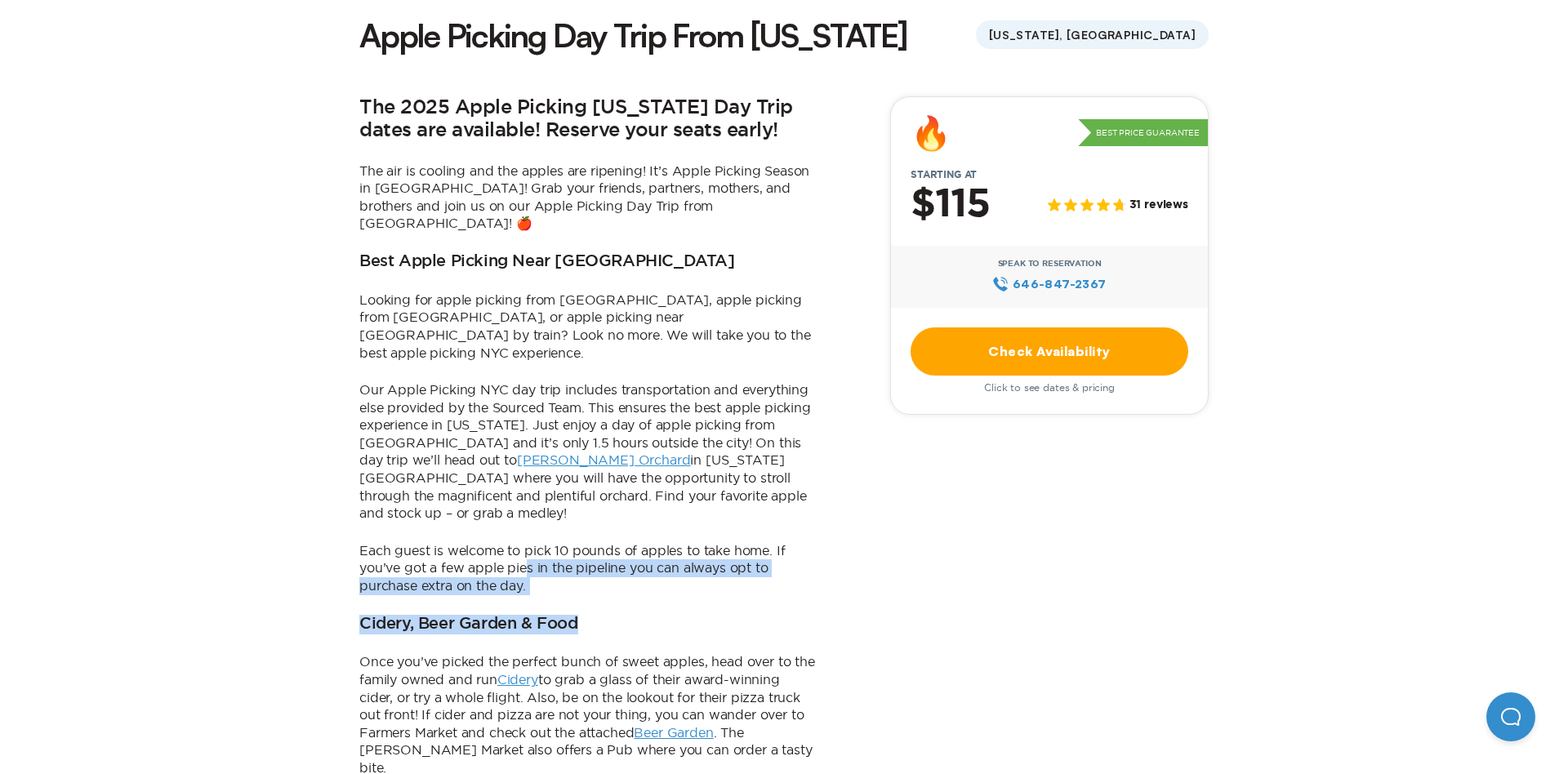
drag, startPoint x: 432, startPoint y: 482, endPoint x: 548, endPoint y: 515, distance: 120.6
click at [547, 515] on div "The 2025 Apple Picking [US_STATE] Day Trip dates are available! Reserve your se…" at bounding box center [588, 658] width 457 height 1125
click at [554, 542] on p "Each guest is welcome to pick 10 pounds of apples to take home. If you’ve got a…" at bounding box center [588, 568] width 457 height 53
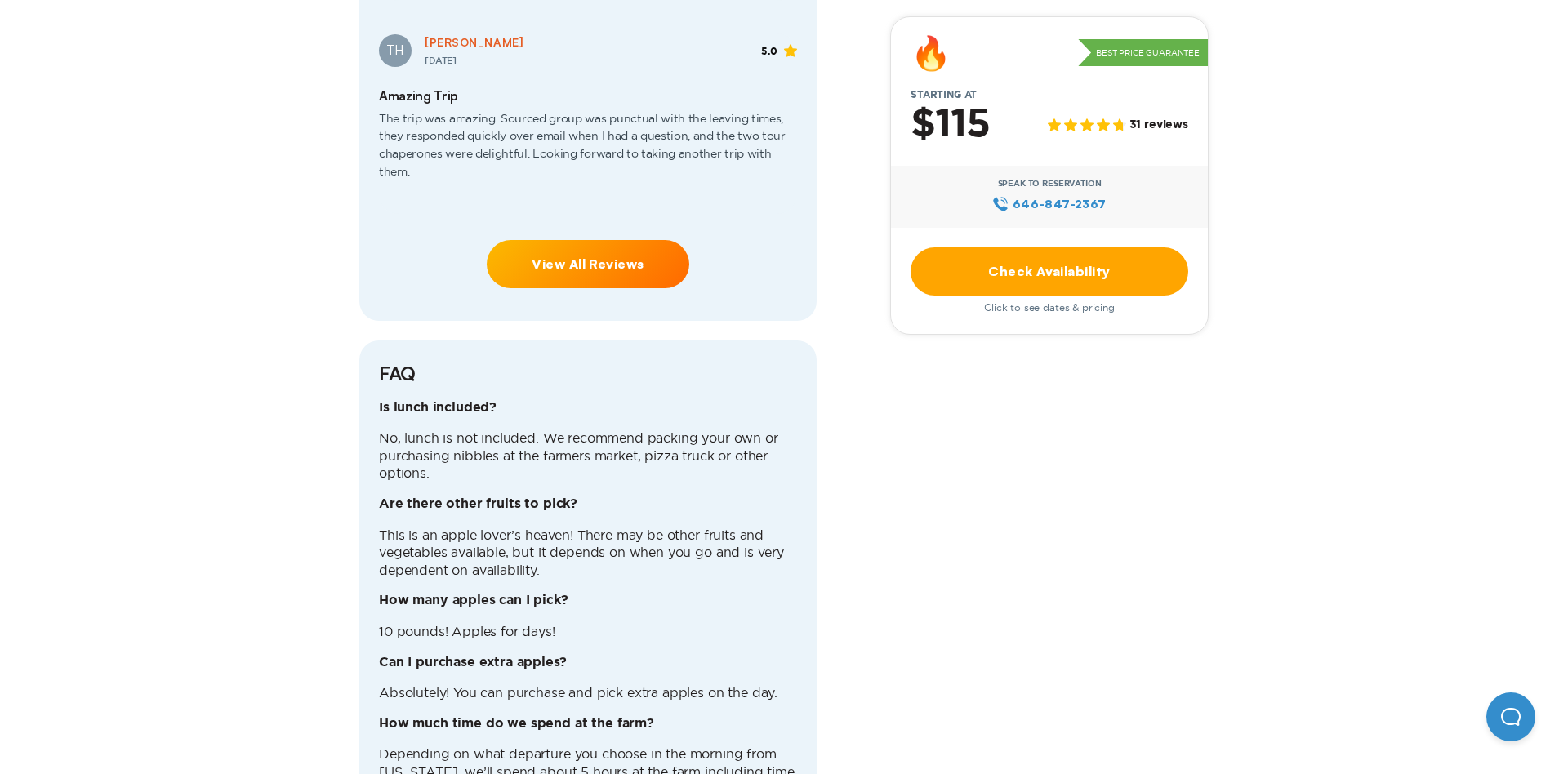
scroll to position [4056, 0]
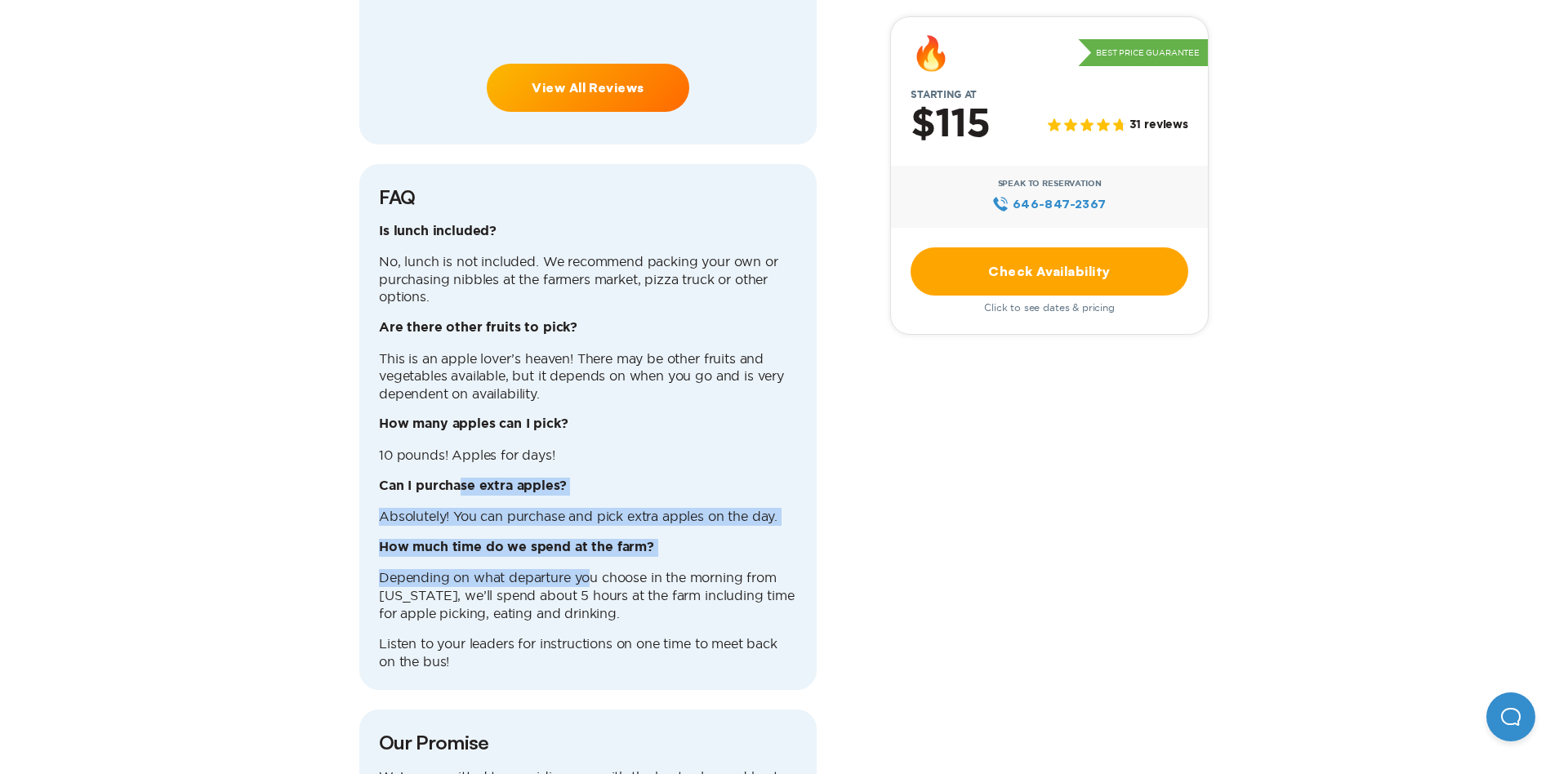
drag, startPoint x: 503, startPoint y: 455, endPoint x: 587, endPoint y: 513, distance: 102.1
click at [587, 513] on div "Is lunch included? No, lunch is not included. We recommend packing your own or …" at bounding box center [588, 446] width 419 height 448
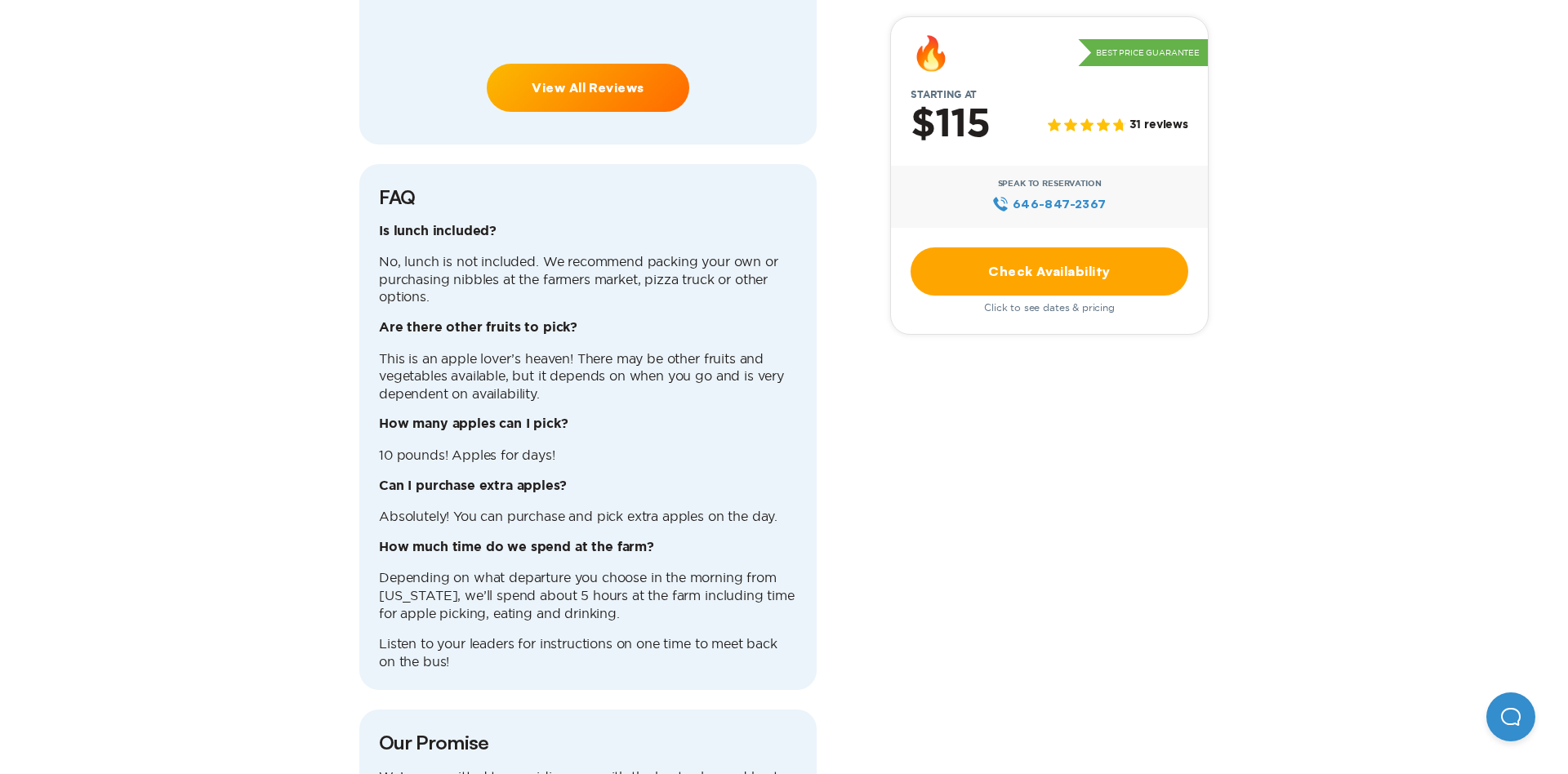
click at [643, 569] on p "Depending on what departure you choose in the morning from [US_STATE], we’ll sp…" at bounding box center [588, 595] width 419 height 53
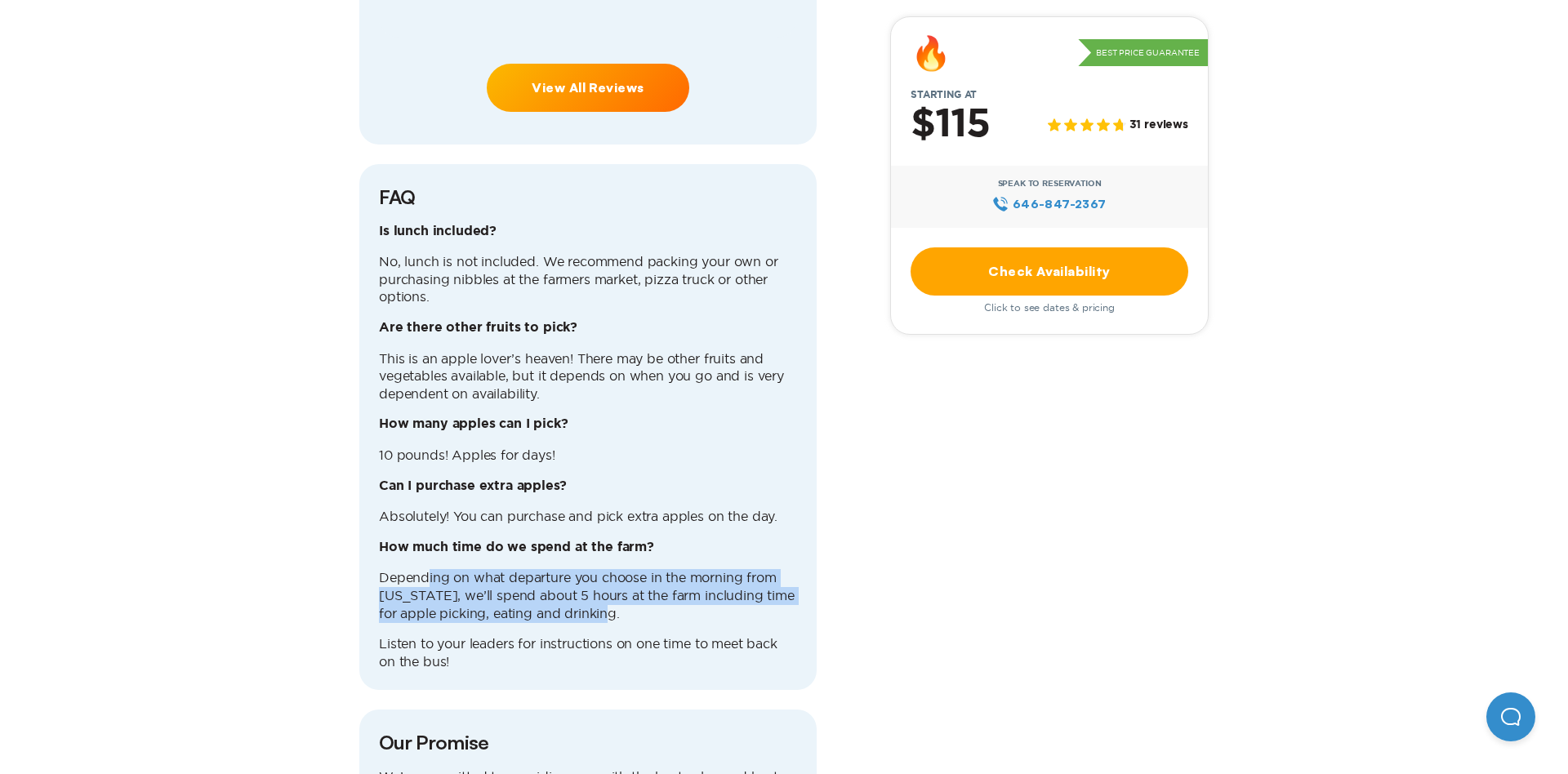
drag, startPoint x: 540, startPoint y: 534, endPoint x: 428, endPoint y: 515, distance: 113.6
click at [428, 569] on p "Depending on what departure you choose in the morning from [US_STATE], we’ll sp…" at bounding box center [588, 595] width 419 height 53
click at [596, 569] on p "Depending on what departure you choose in the morning from [US_STATE], we’ll sp…" at bounding box center [588, 595] width 419 height 53
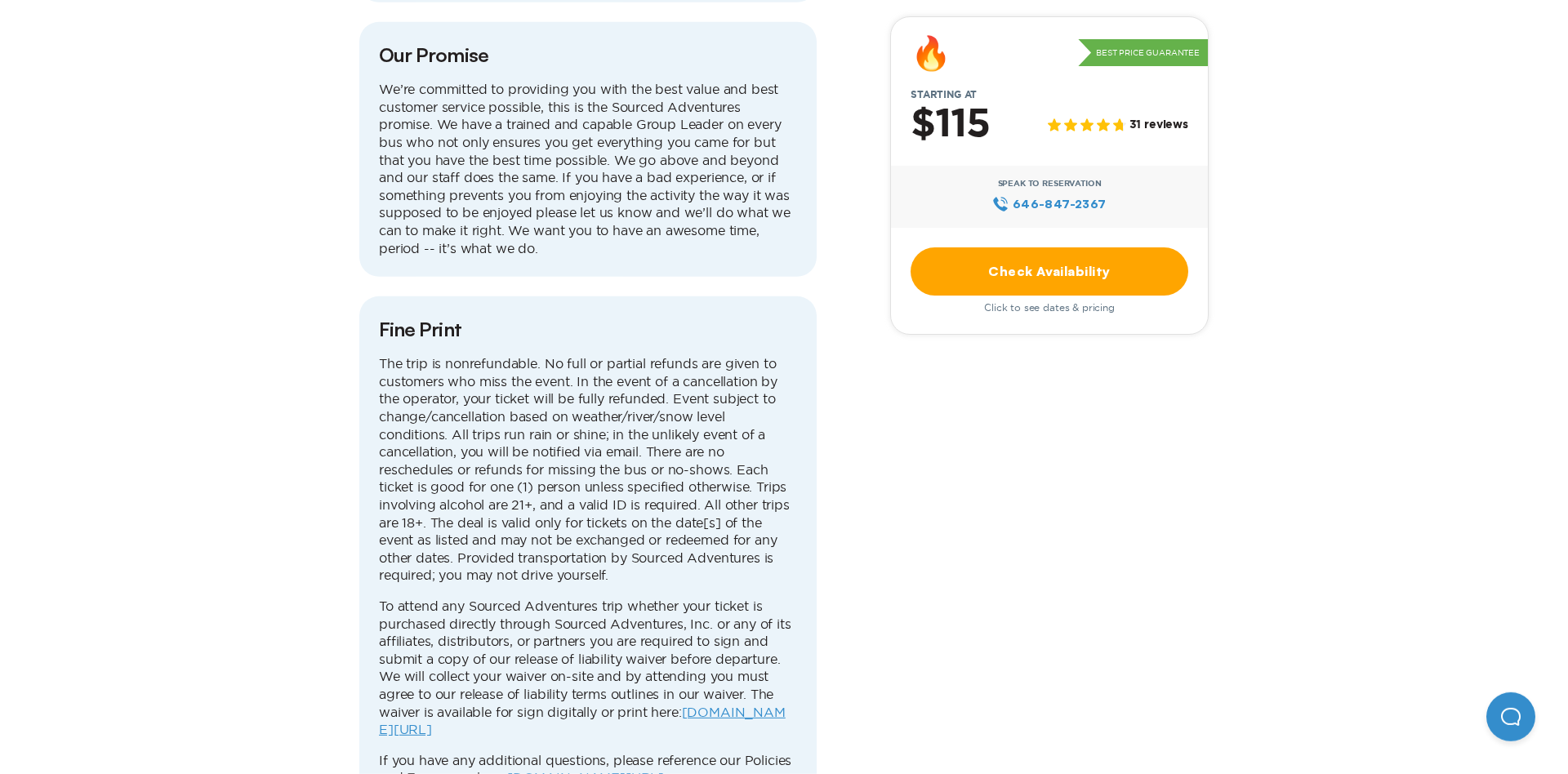
scroll to position [4661, 0]
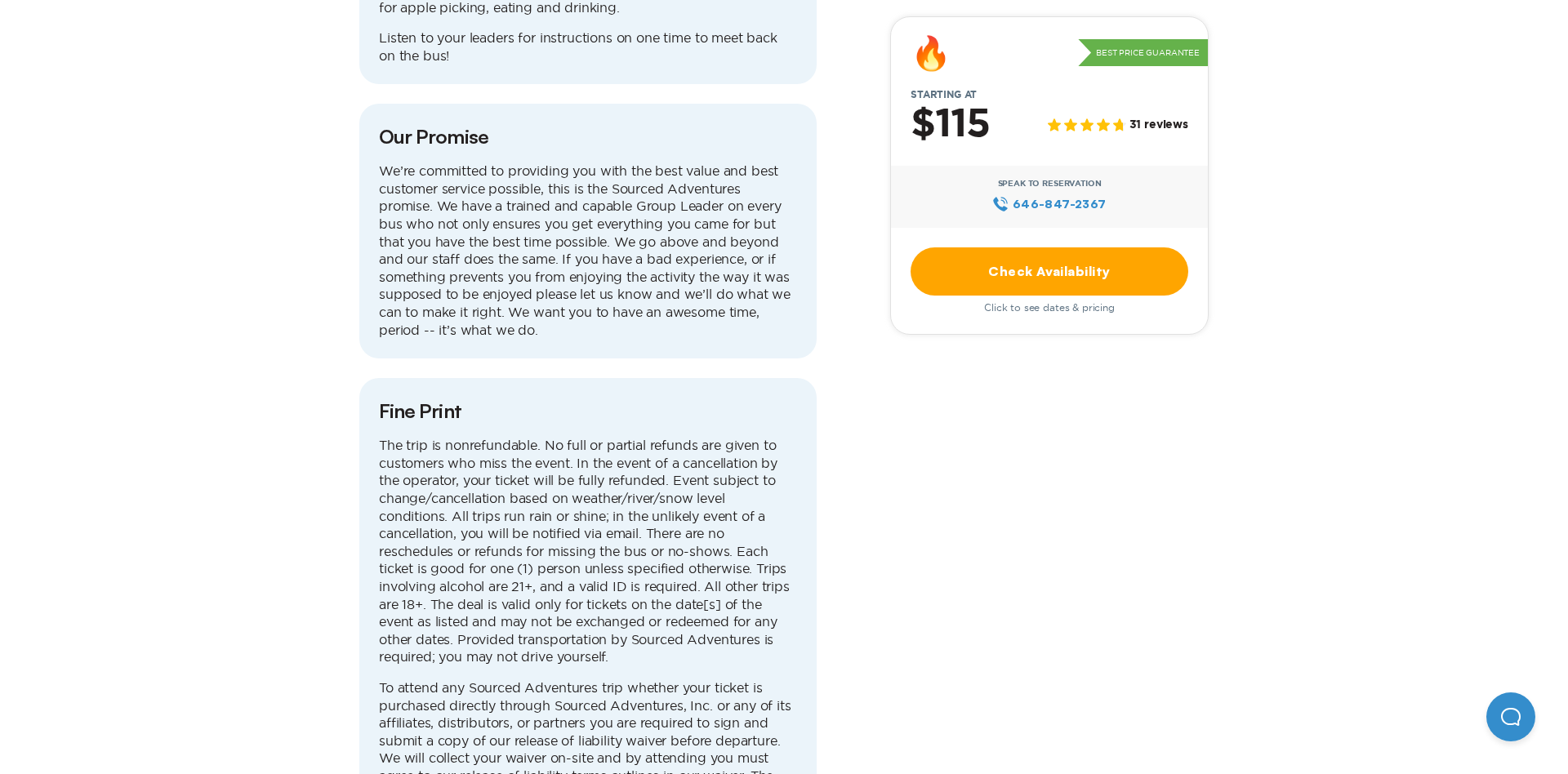
click at [1042, 255] on link "Check Availability" at bounding box center [1049, 272] width 278 height 48
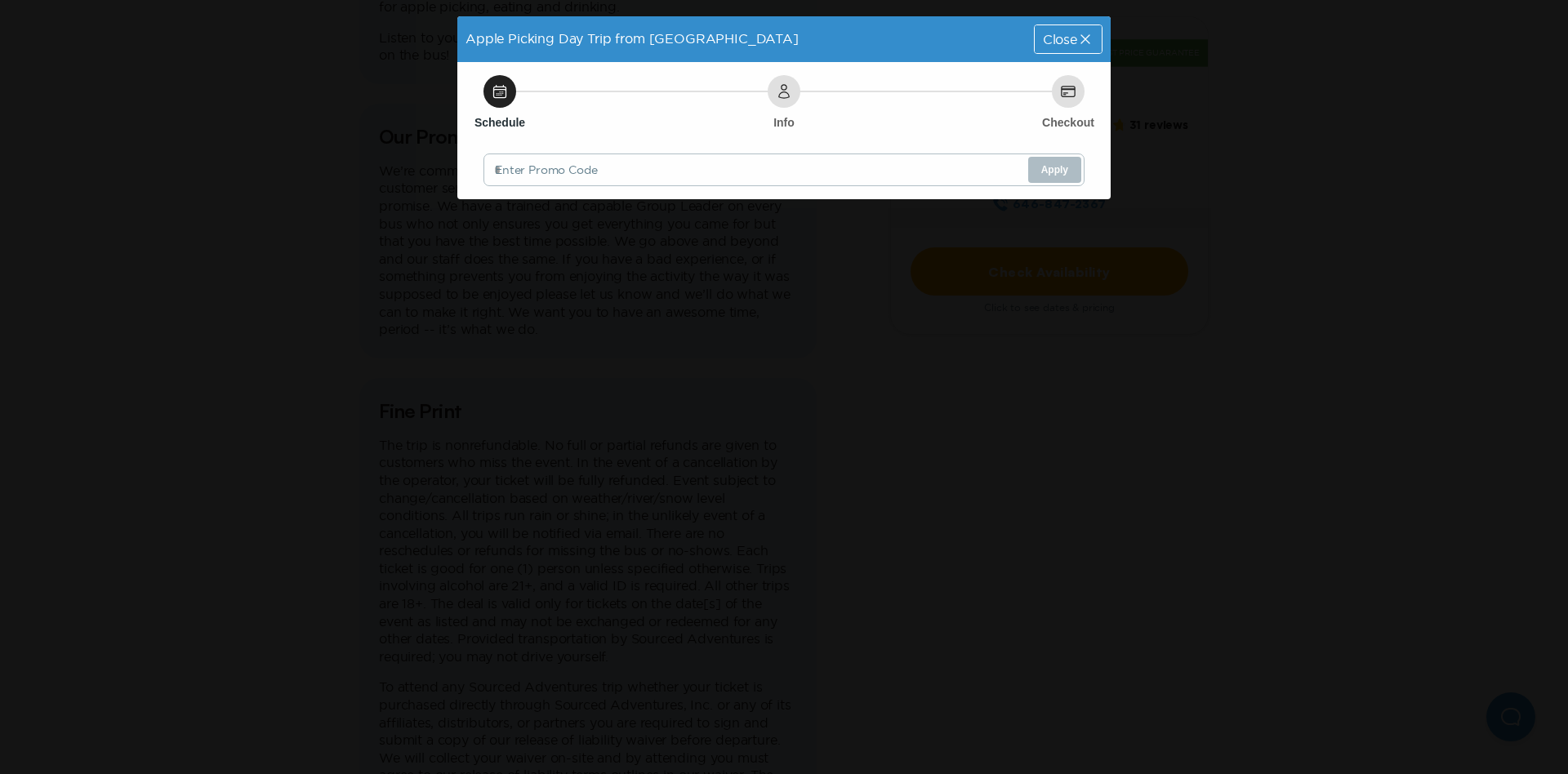
scroll to position [0, 0]
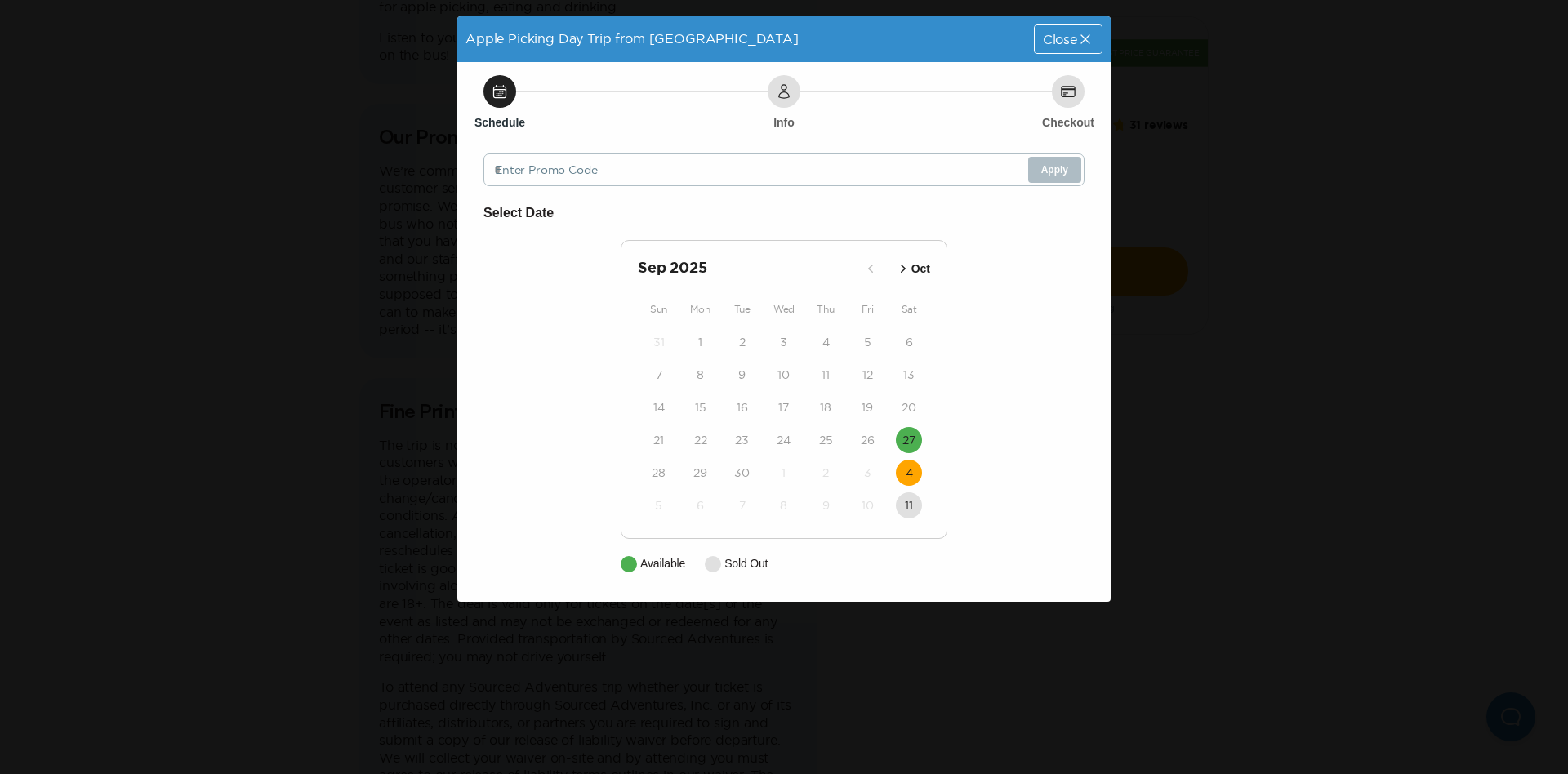
click at [909, 467] on time "4" at bounding box center [909, 472] width 8 height 16
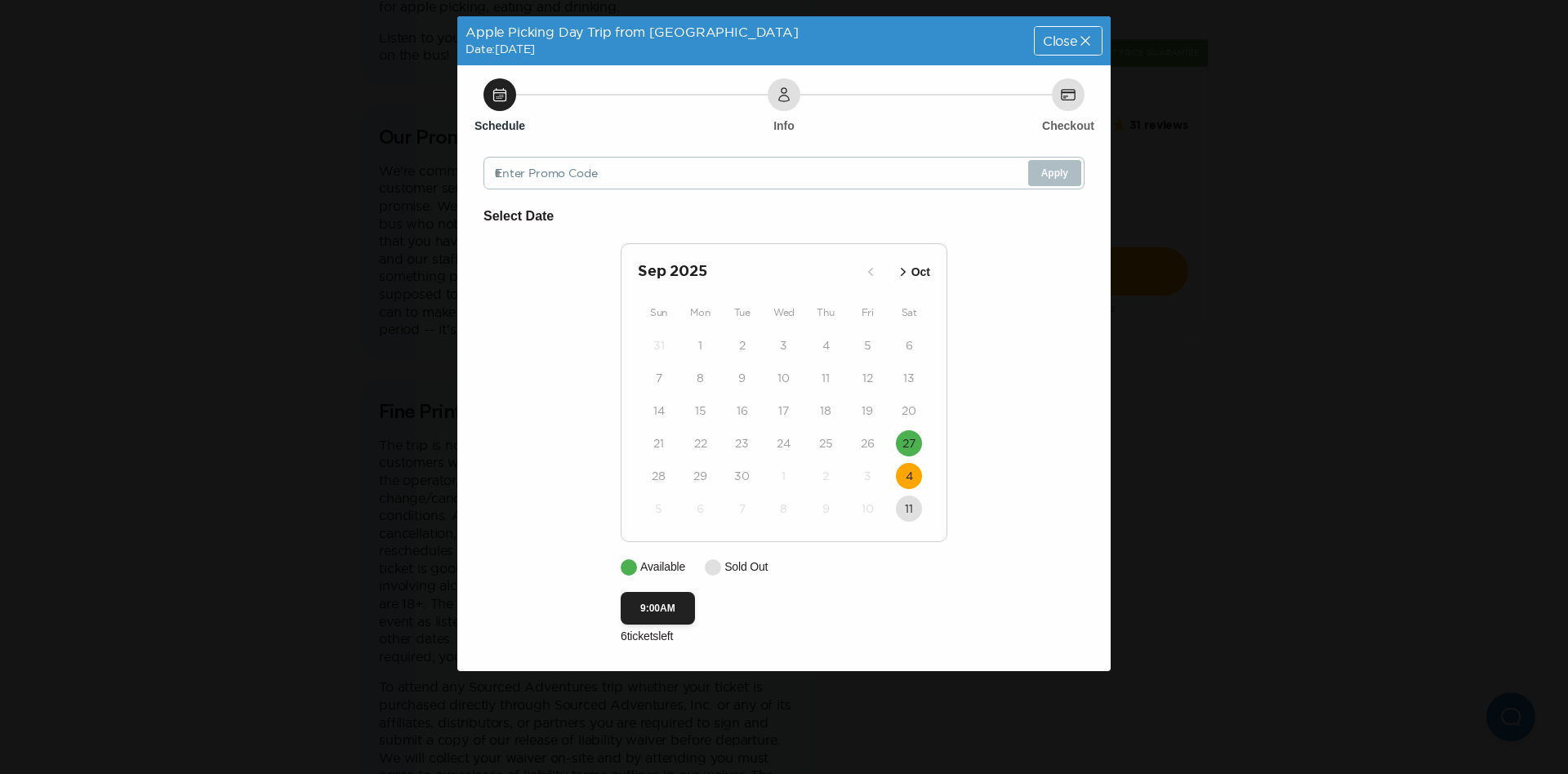
click at [1252, 398] on div "Apple Picking Day Trip from [GEOGRAPHIC_DATA] Date: [DATE] Close Schedule Info …" at bounding box center [784, 387] width 1568 height 774
click at [1060, 40] on span "Close" at bounding box center [1061, 41] width 35 height 13
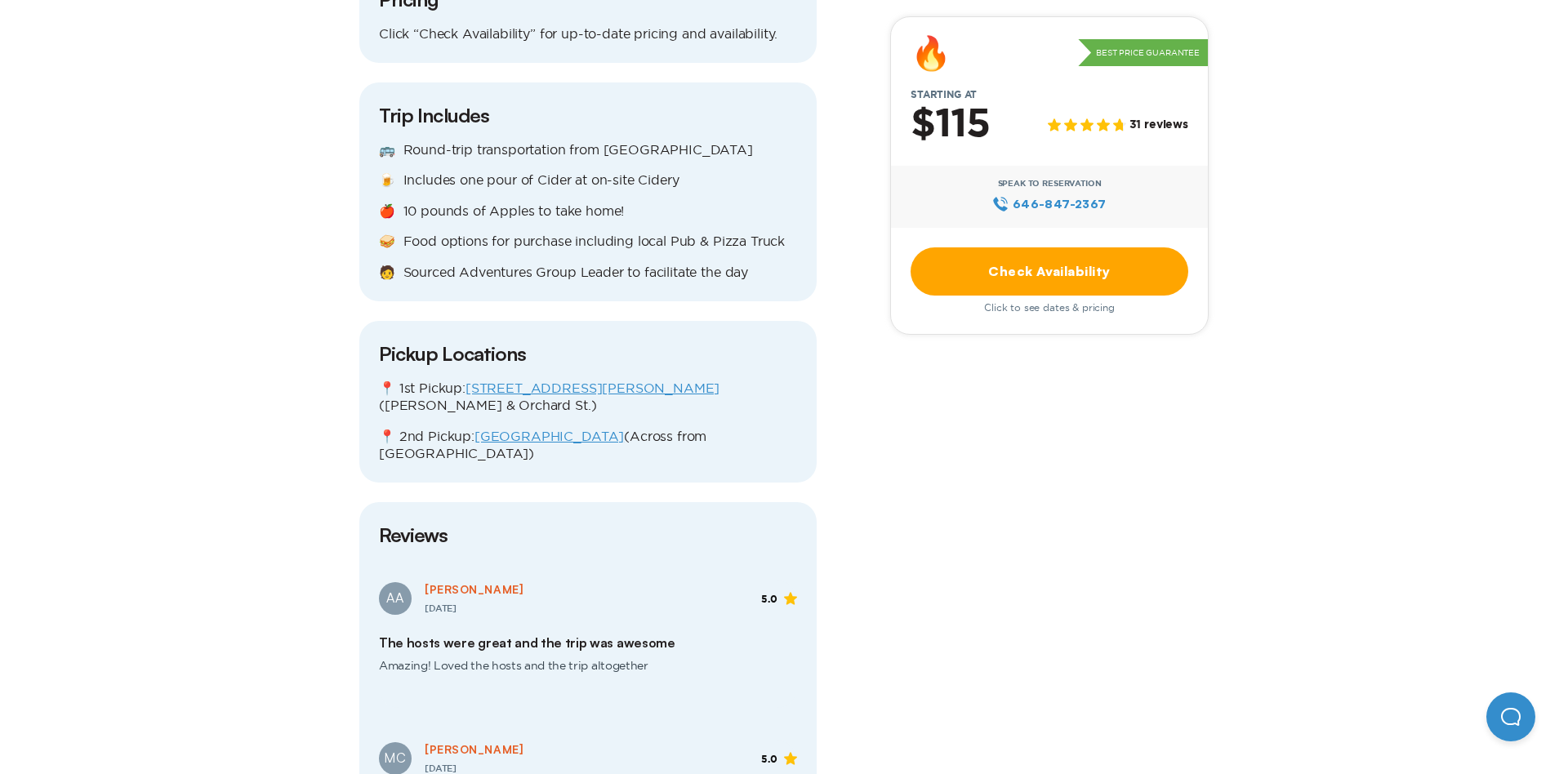
scroll to position [870, 0]
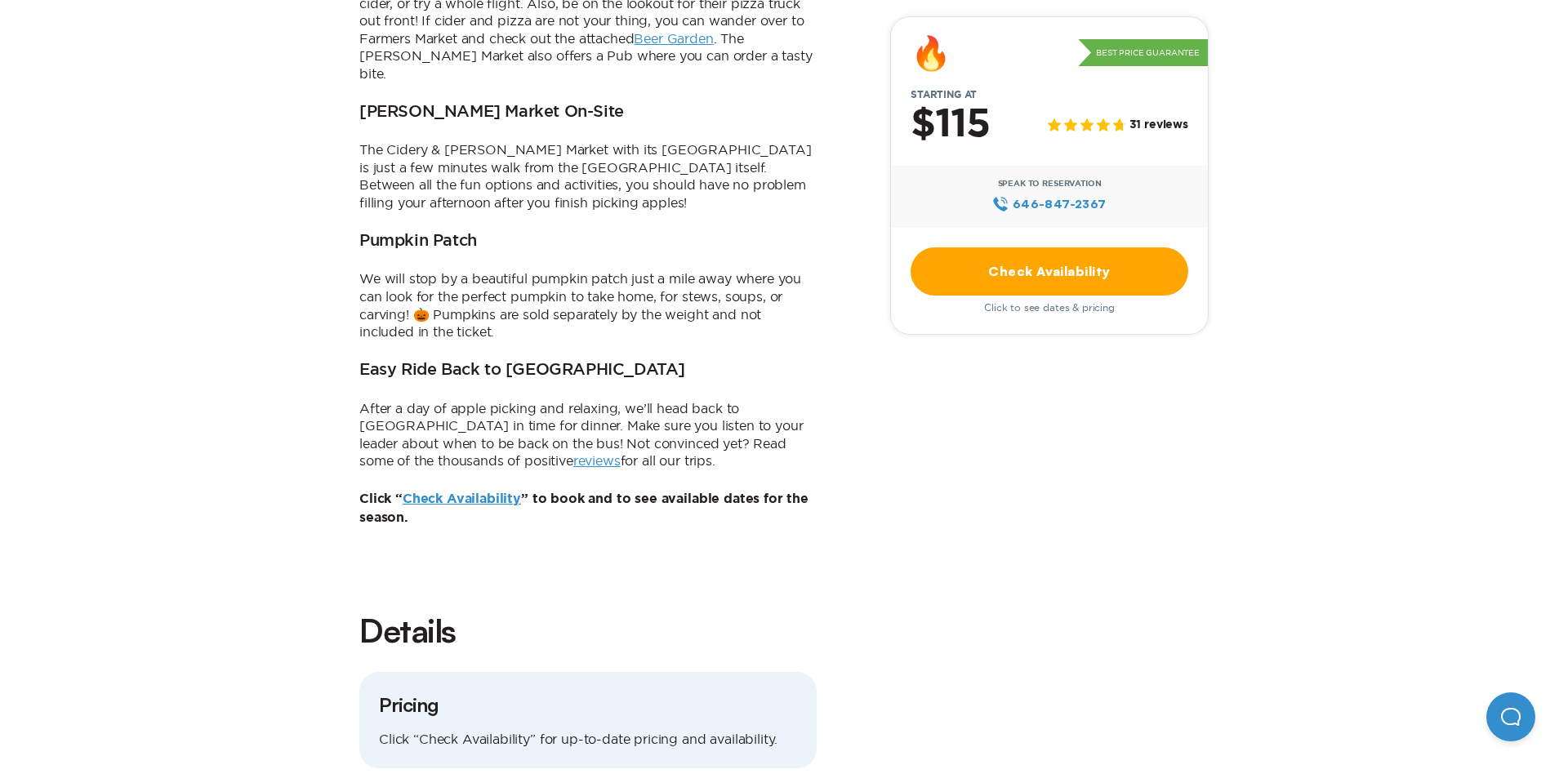
drag, startPoint x: 906, startPoint y: 375, endPoint x: 883, endPoint y: 371, distance: 23.3
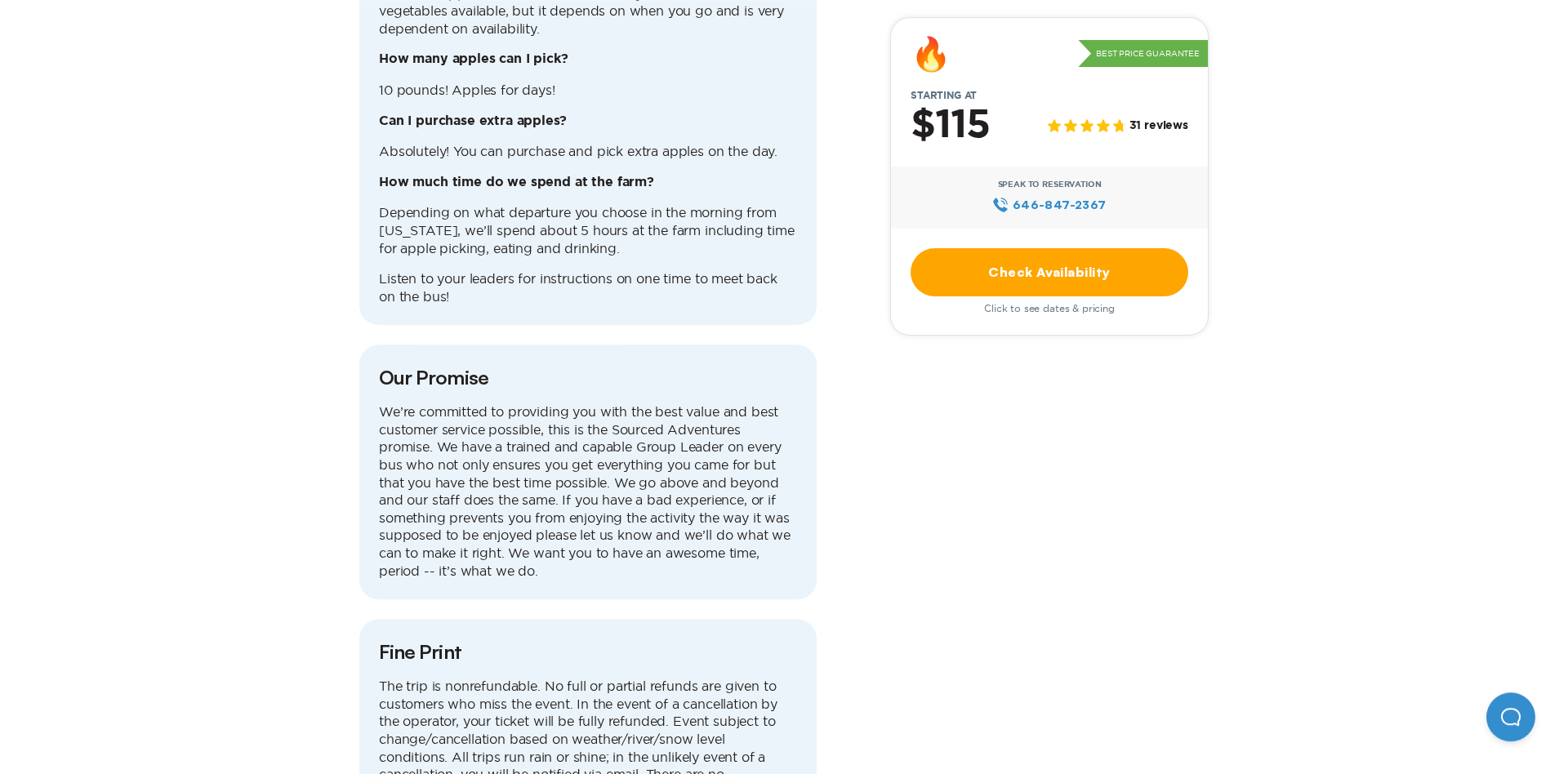
scroll to position [4068, 0]
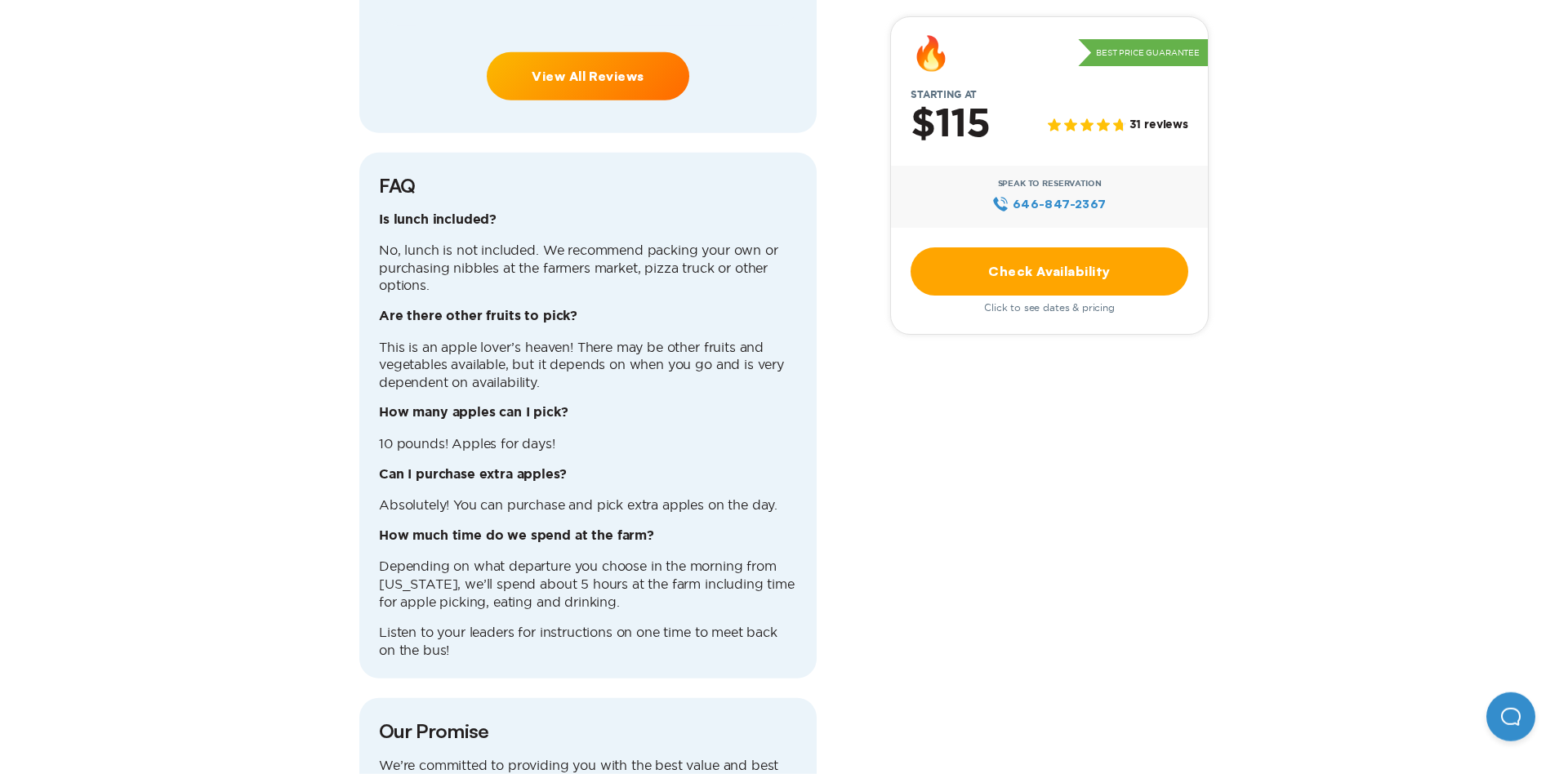
click at [586, 362] on div "Is lunch included? No, lunch is not included. We recommend packing your own or …" at bounding box center [588, 435] width 419 height 448
drag, startPoint x: 464, startPoint y: 369, endPoint x: 611, endPoint y: 377, distance: 147.2
click at [611, 435] on p "10 pounds! Apples for days!" at bounding box center [588, 443] width 419 height 18
